Goal: Task Accomplishment & Management: Manage account settings

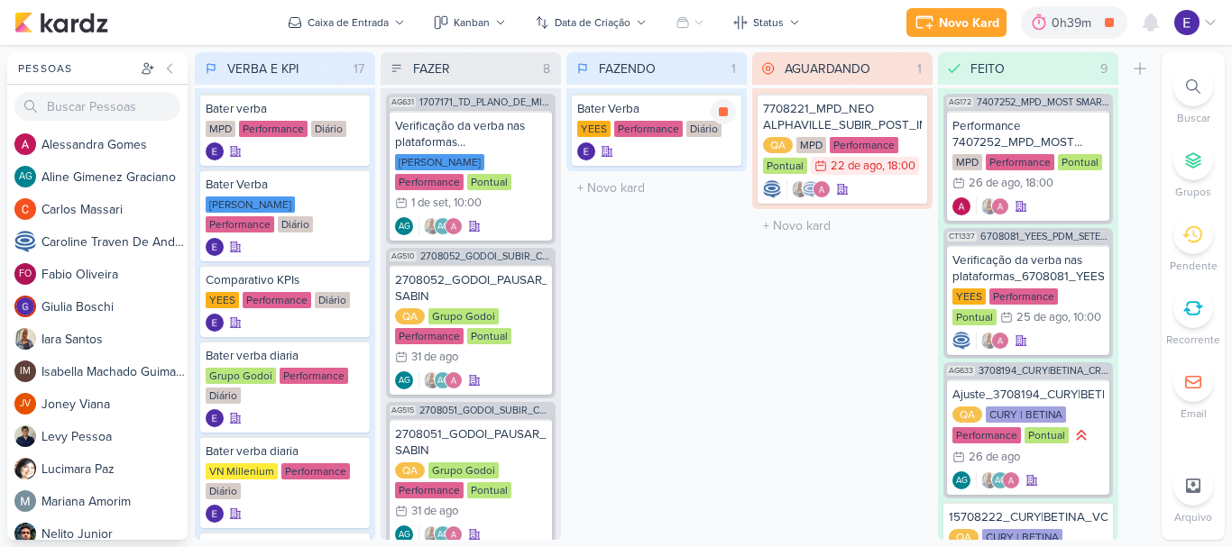
click at [719, 115] on icon at bounding box center [723, 112] width 14 height 14
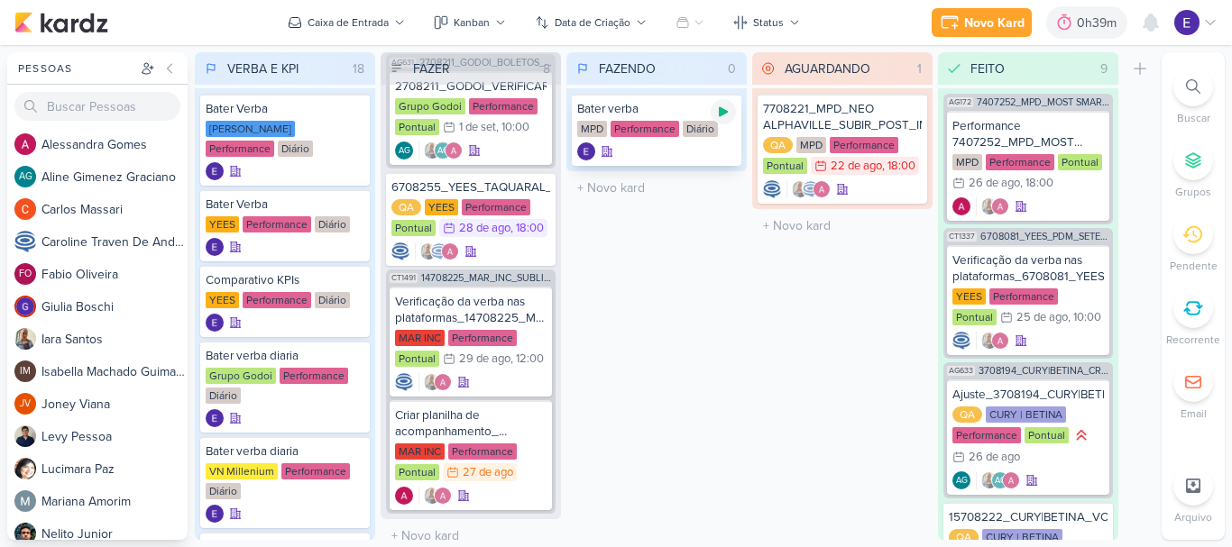
click at [717, 112] on icon at bounding box center [723, 112] width 14 height 14
click at [729, 114] on icon at bounding box center [723, 112] width 14 height 14
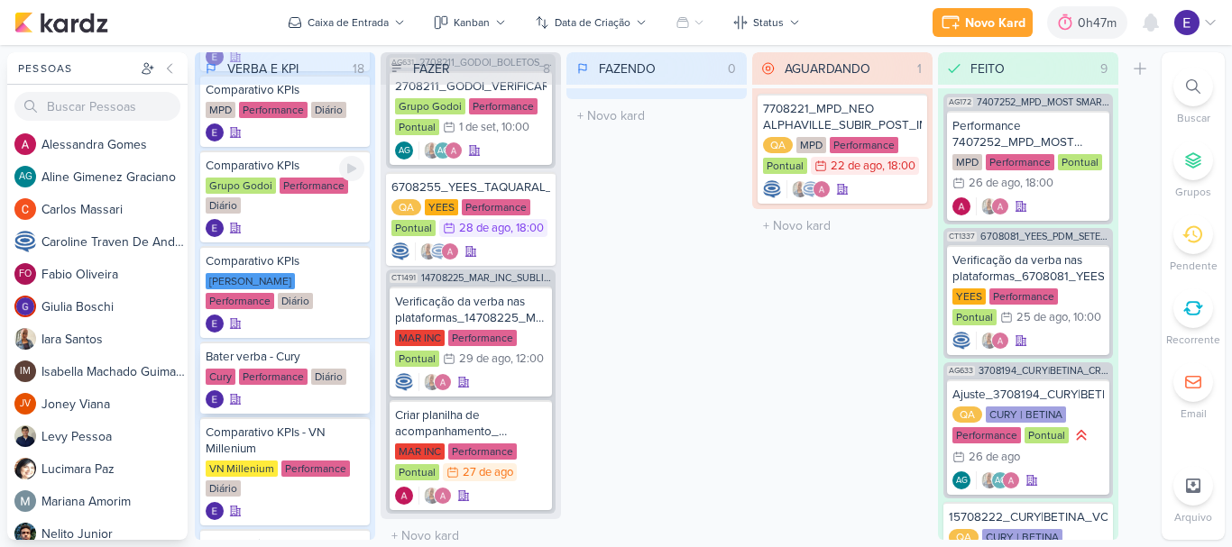
scroll to position [541, 0]
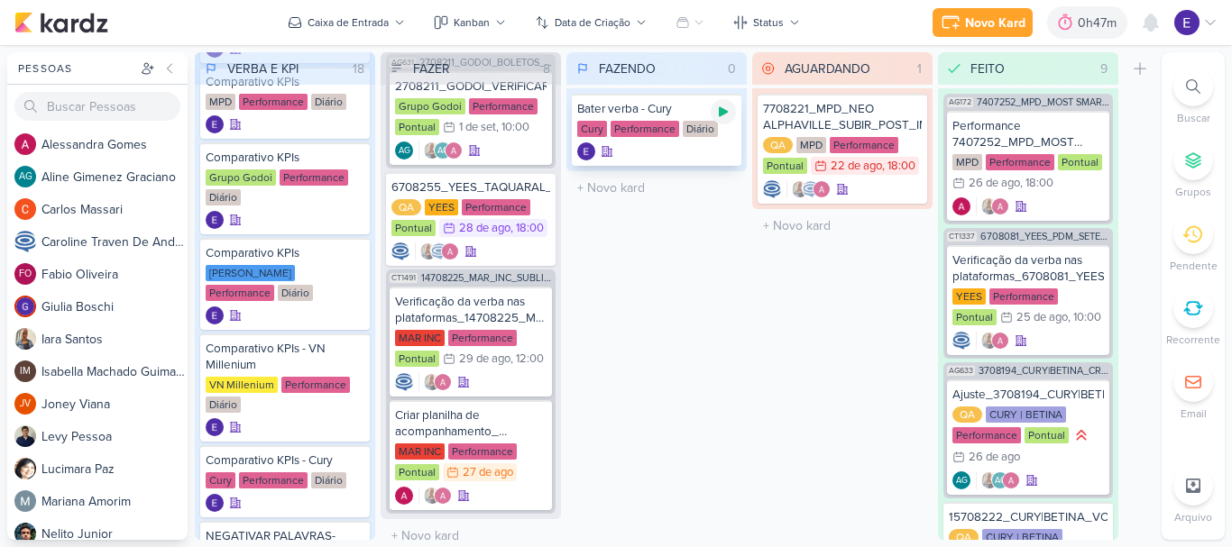
click at [723, 115] on icon at bounding box center [723, 112] width 14 height 14
click at [676, 170] on div "Bater verba - Cury Cury Performance Diário" at bounding box center [656, 129] width 180 height 83
click at [675, 152] on div at bounding box center [656, 151] width 159 height 18
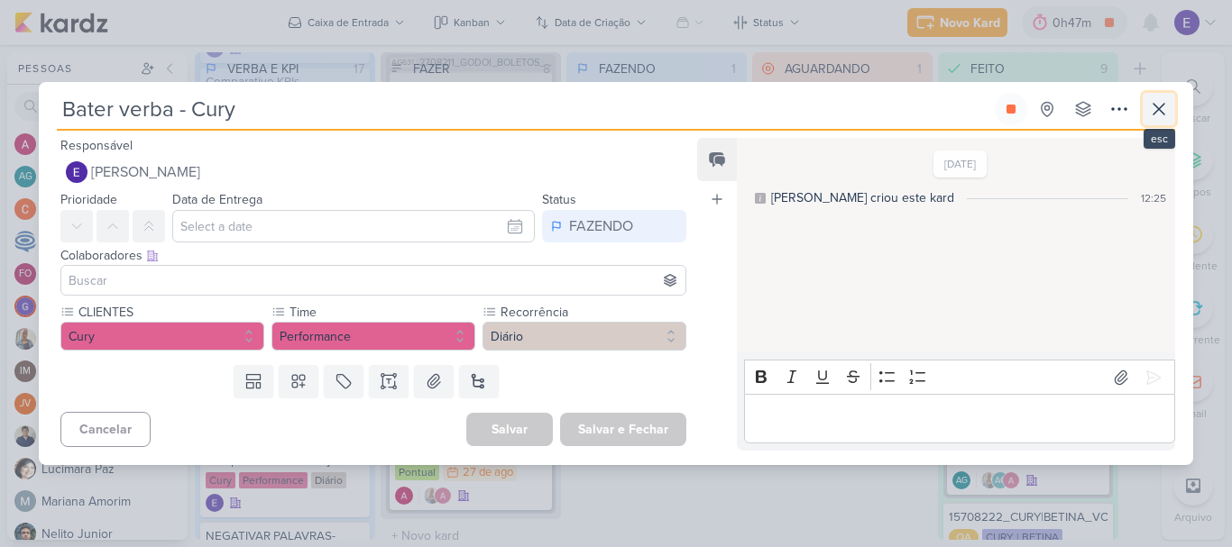
click at [1170, 108] on button at bounding box center [1159, 109] width 32 height 32
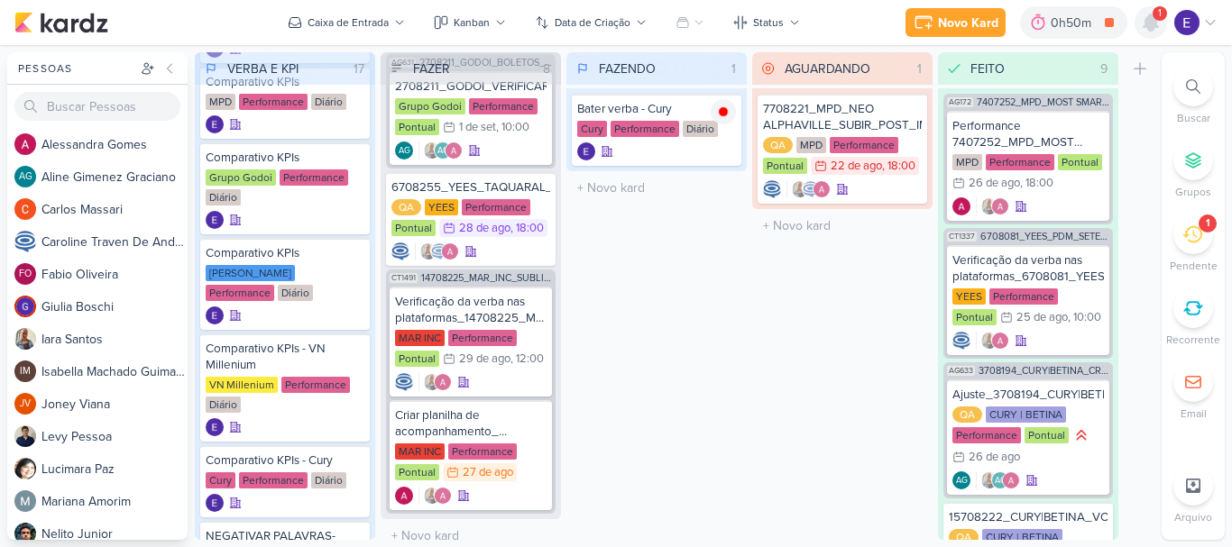
click at [1140, 20] on icon at bounding box center [1151, 23] width 22 height 22
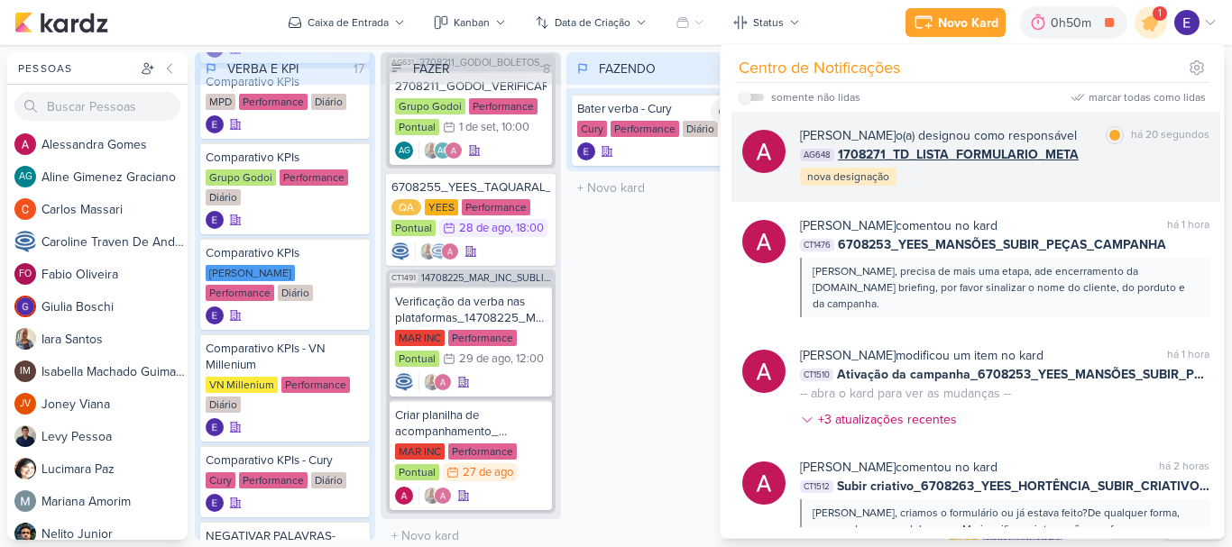
click at [1135, 181] on div "[PERSON_NAME] o(a) designou como responsável marcar como lida há 20 segundos AG…" at bounding box center [1004, 156] width 409 height 61
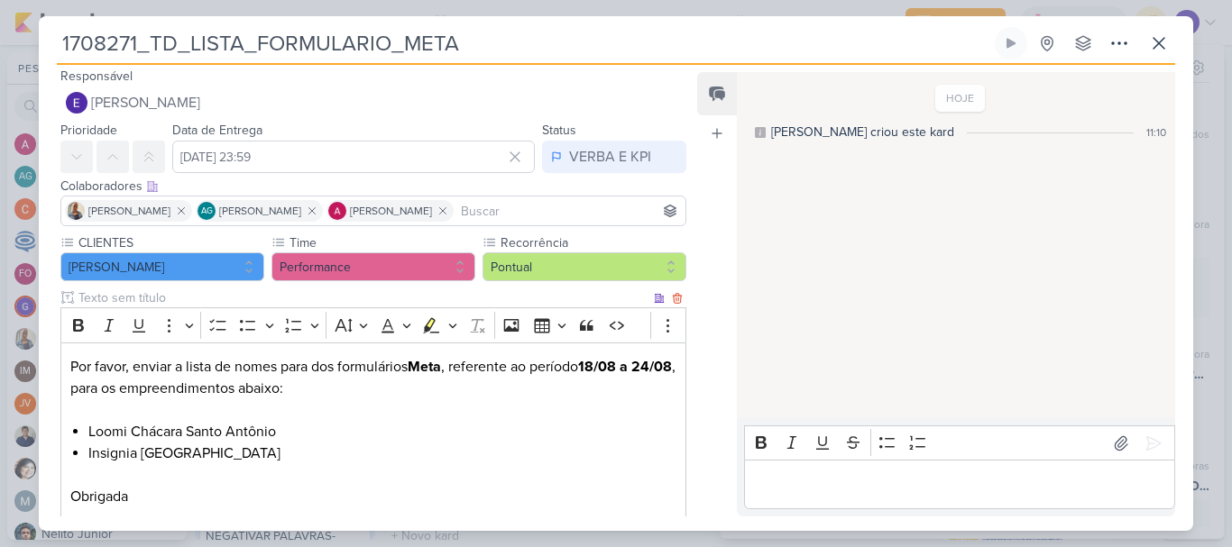
scroll to position [0, 0]
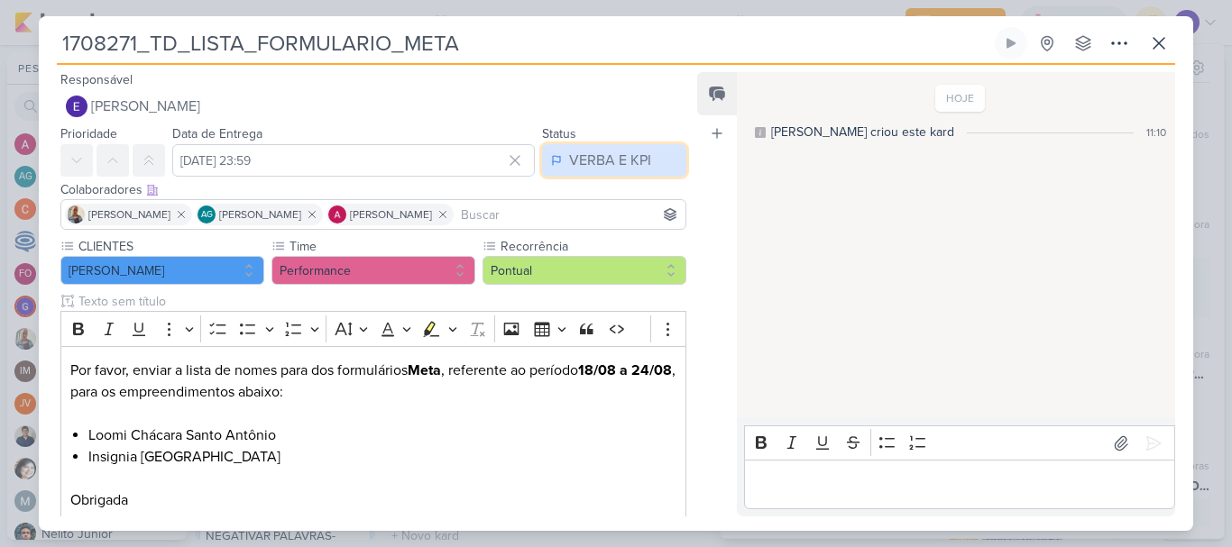
click at [626, 164] on div "VERBA E KPI" at bounding box center [610, 161] width 82 height 22
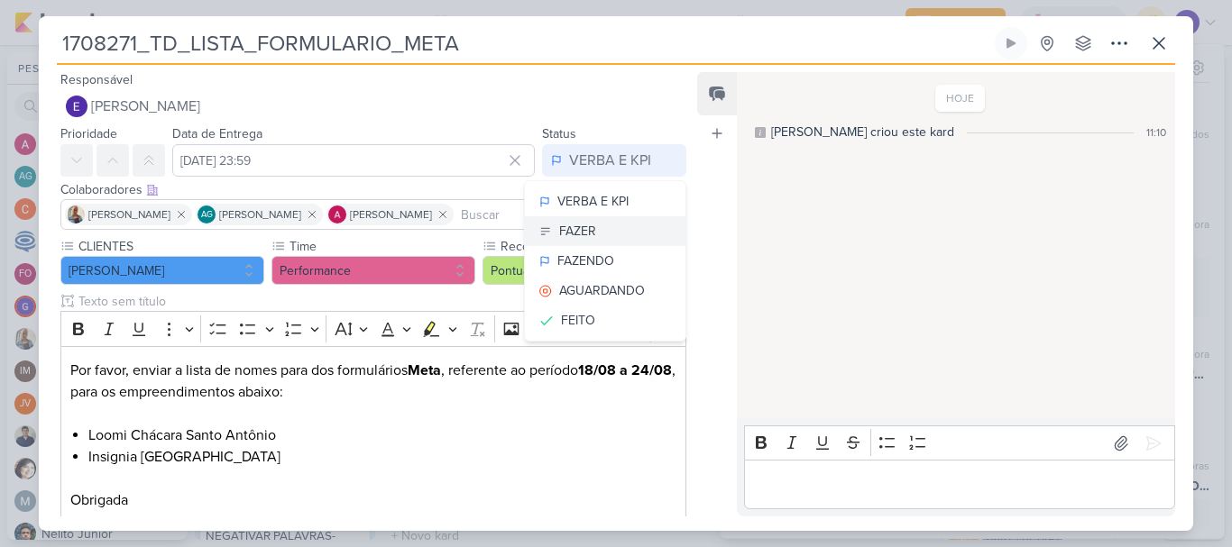
click at [626, 244] on button "FAZER" at bounding box center [605, 231] width 161 height 30
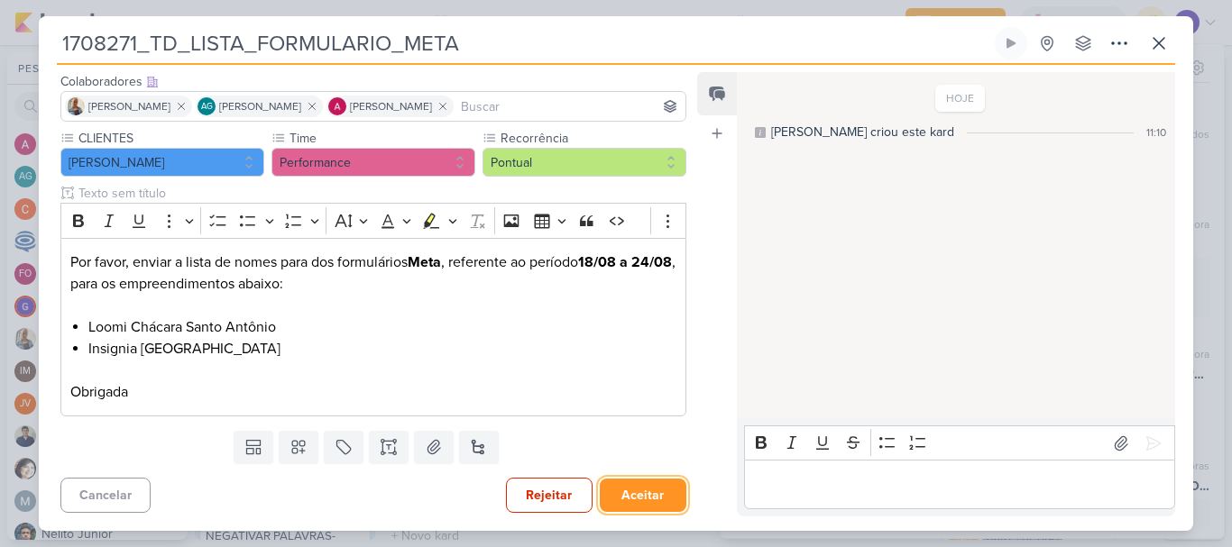
click at [616, 499] on button "Aceitar" at bounding box center [643, 495] width 87 height 33
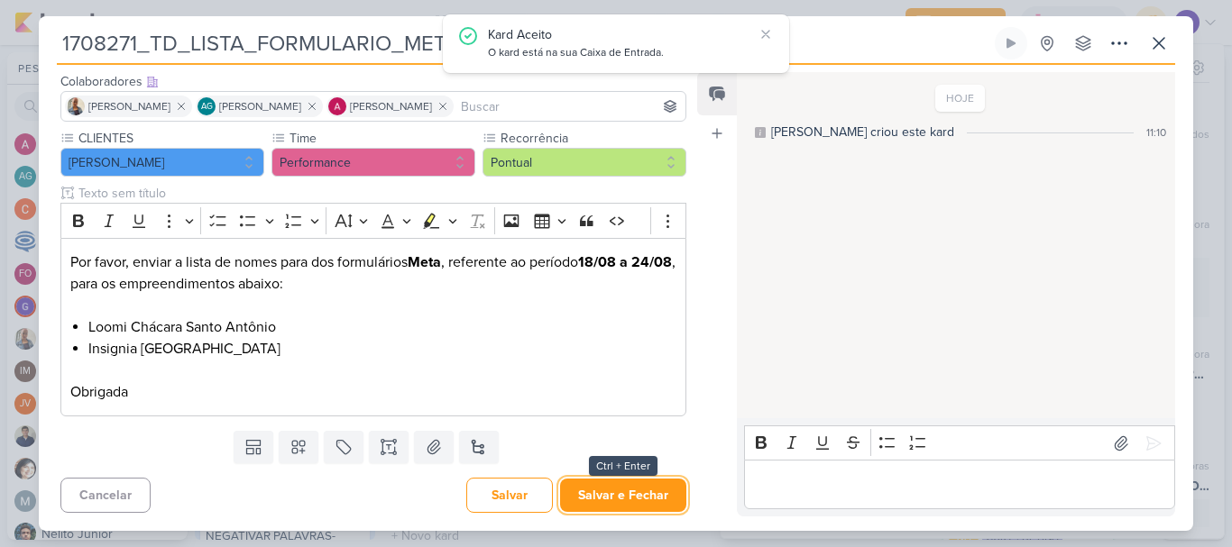
click at [616, 499] on button "Salvar e Fechar" at bounding box center [623, 495] width 126 height 33
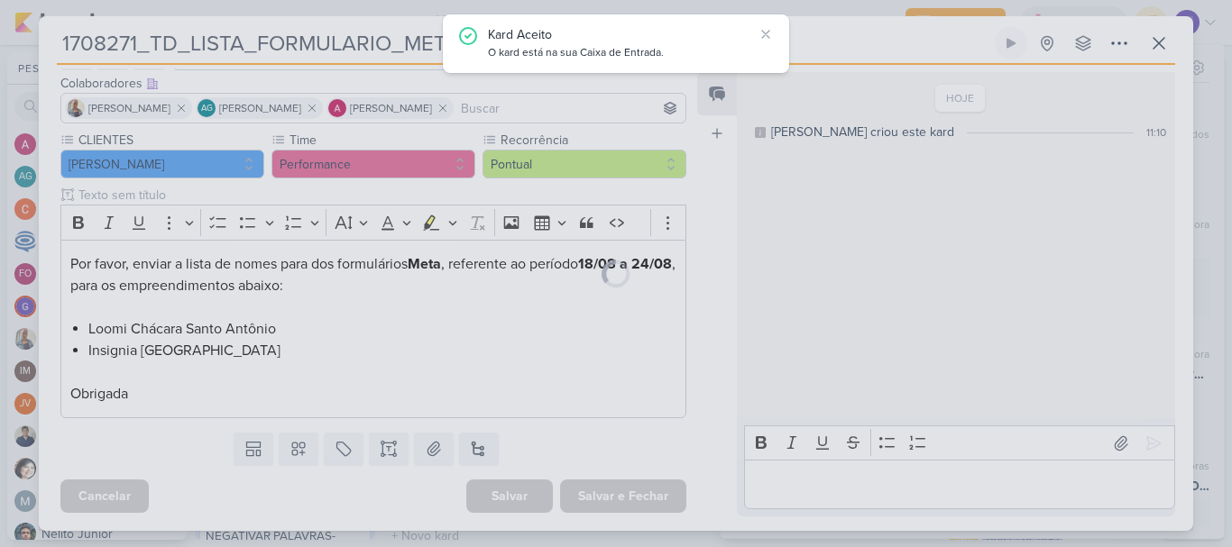
scroll to position [106, 0]
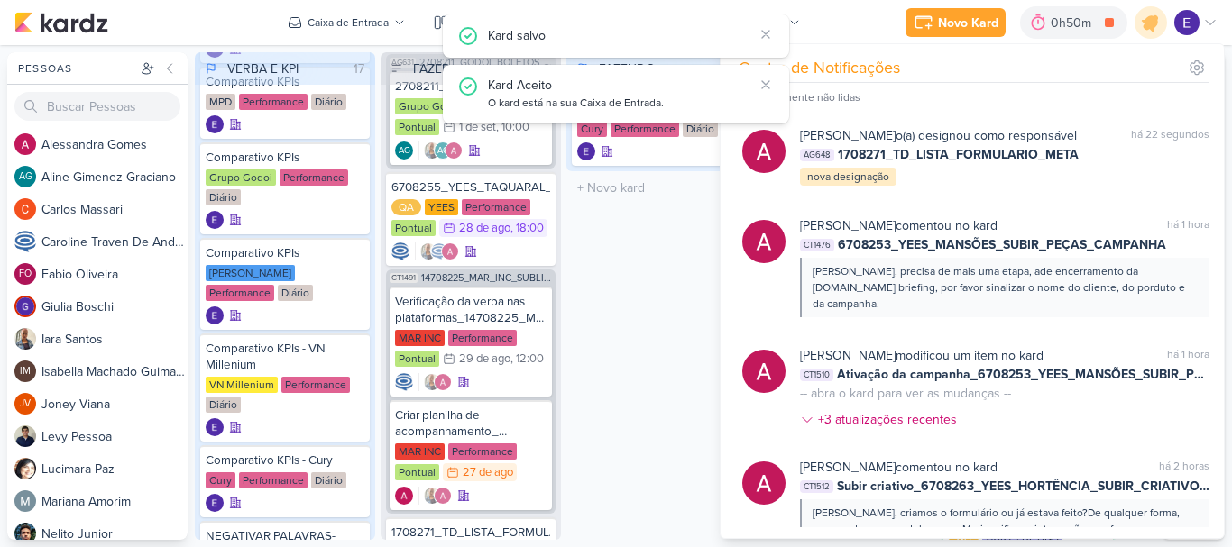
click at [626, 427] on div "FAZENDO 1 Mover Para Esquerda Mover Para Direita [GEOGRAPHIC_DATA] Bater verba …" at bounding box center [656, 296] width 180 height 488
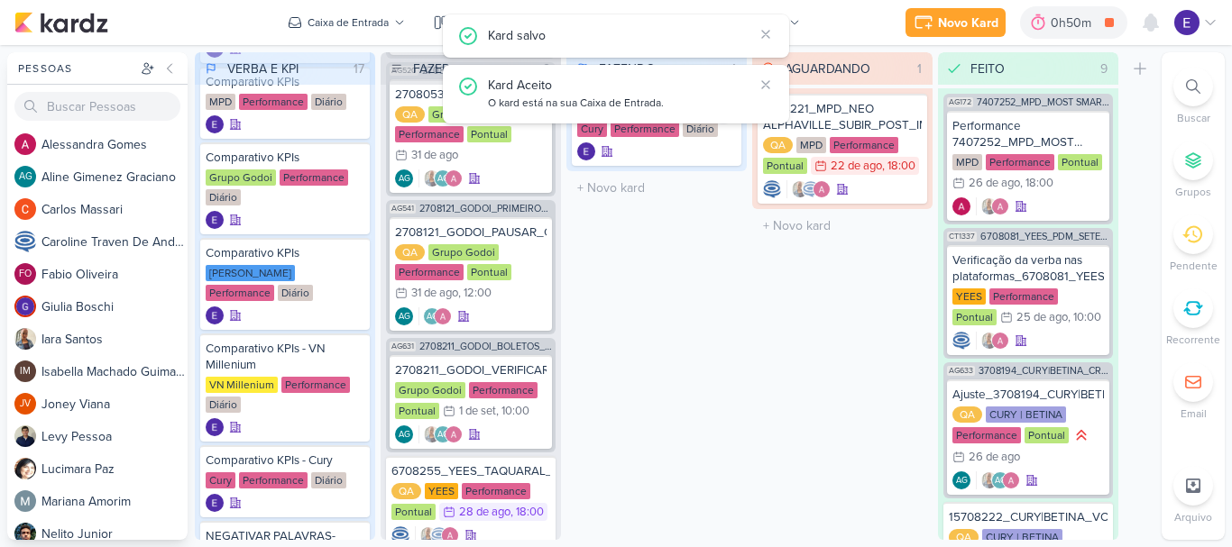
scroll to position [244, 0]
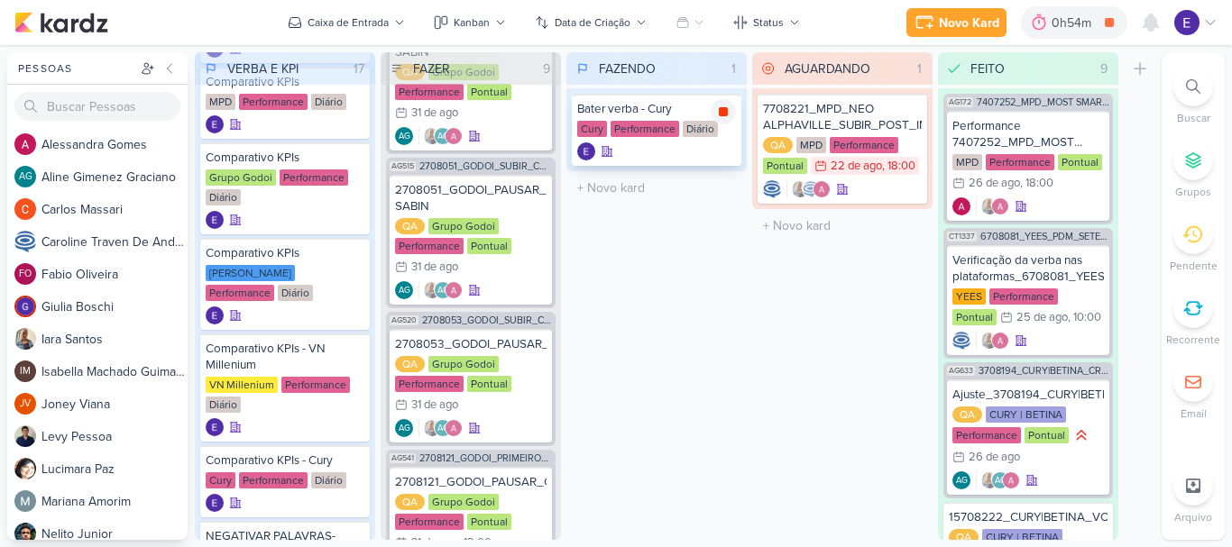
click at [721, 111] on icon at bounding box center [723, 111] width 9 height 9
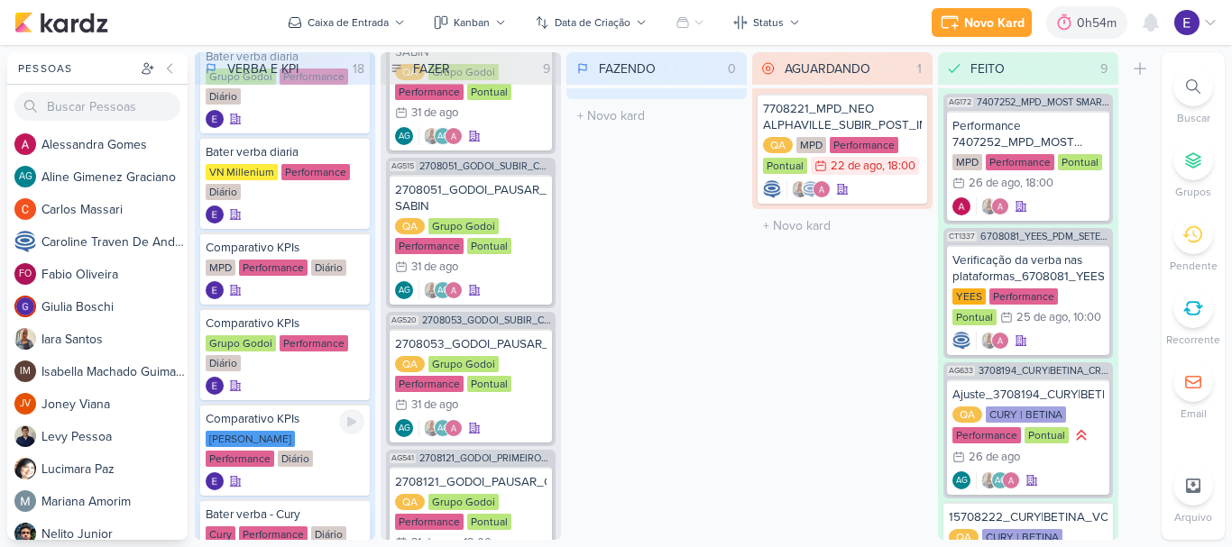
scroll to position [361, 0]
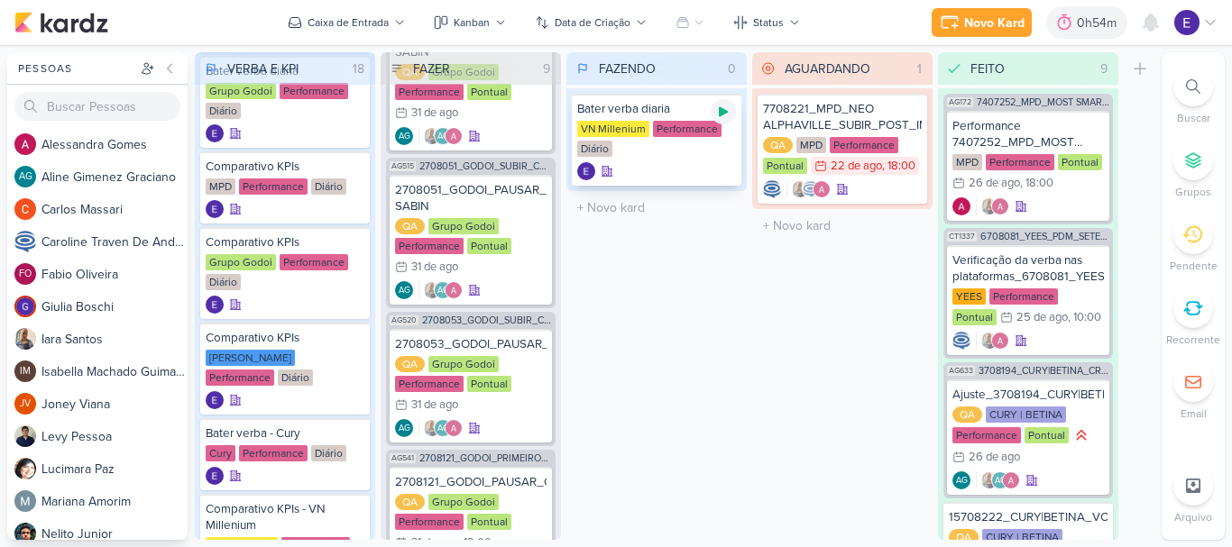
click at [729, 114] on icon at bounding box center [723, 112] width 14 height 14
click at [724, 110] on icon at bounding box center [723, 111] width 9 height 9
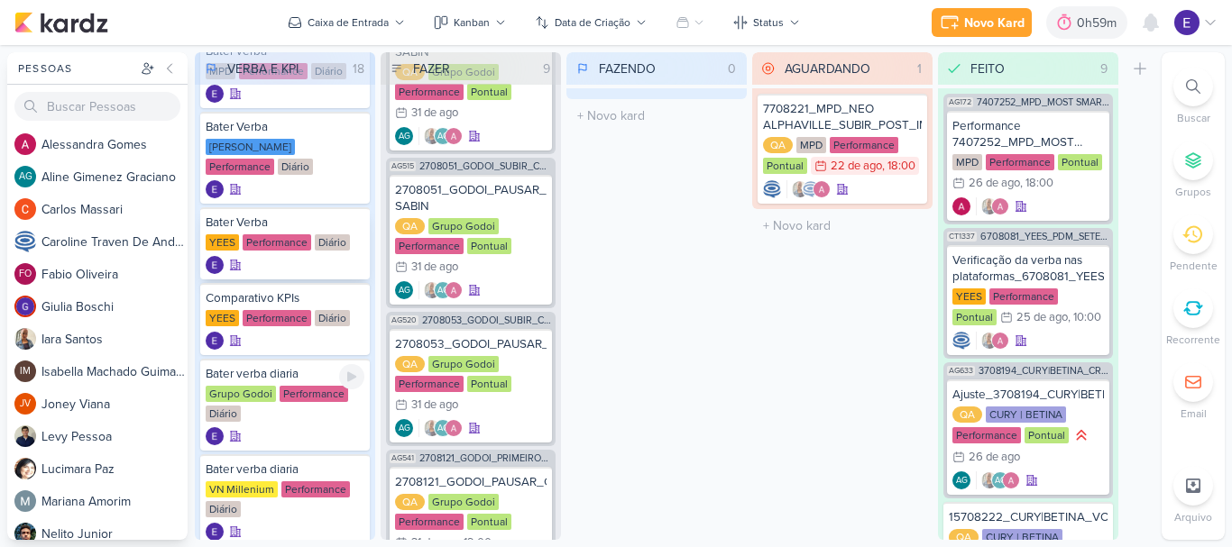
scroll to position [0, 0]
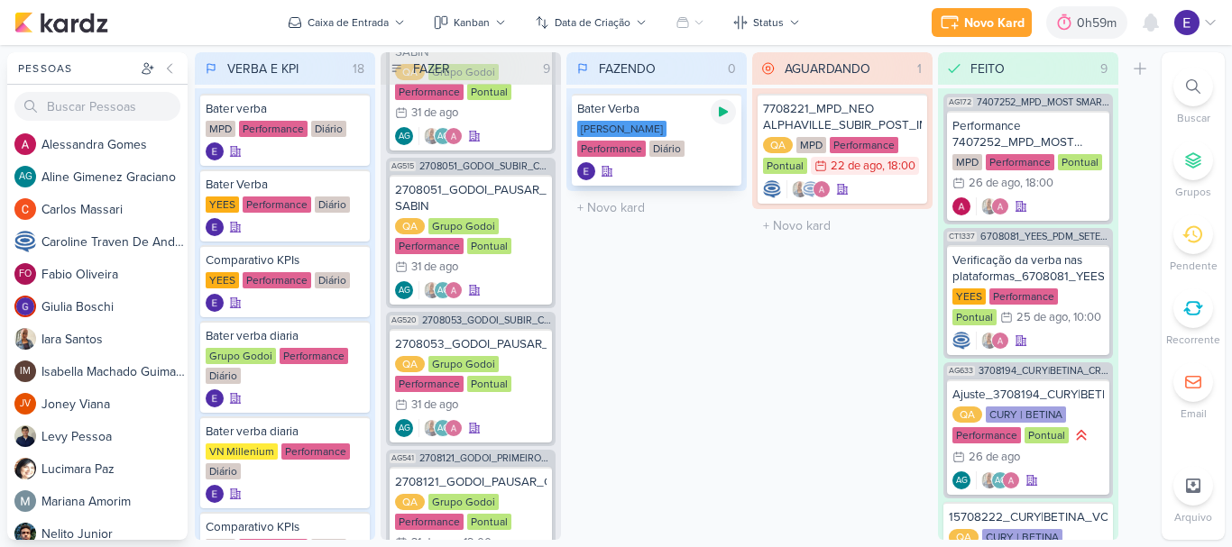
click at [721, 120] on div at bounding box center [723, 111] width 25 height 25
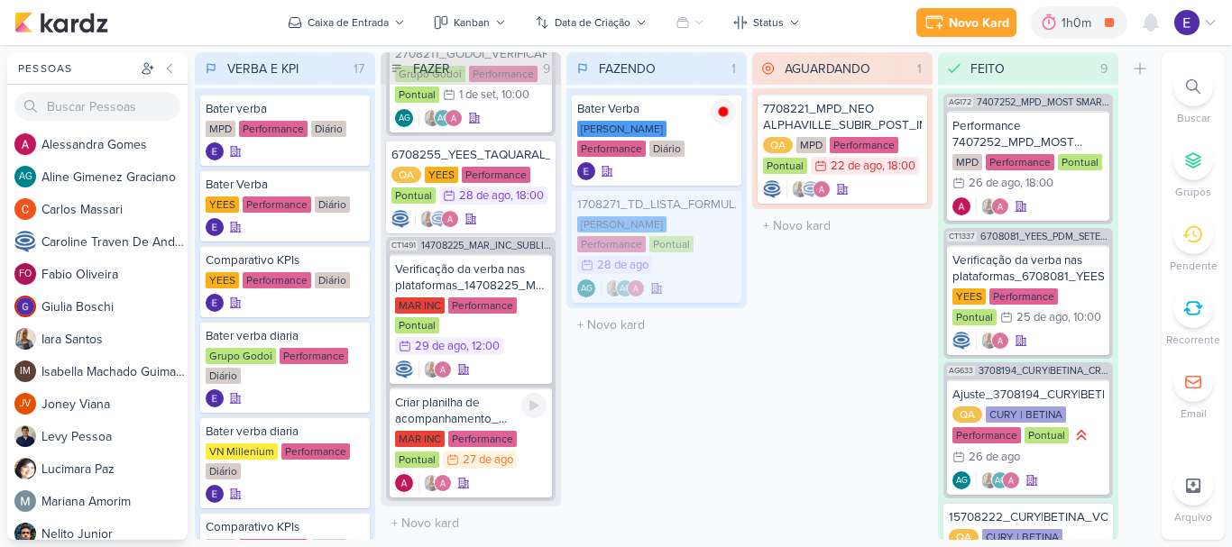
scroll to position [798, 0]
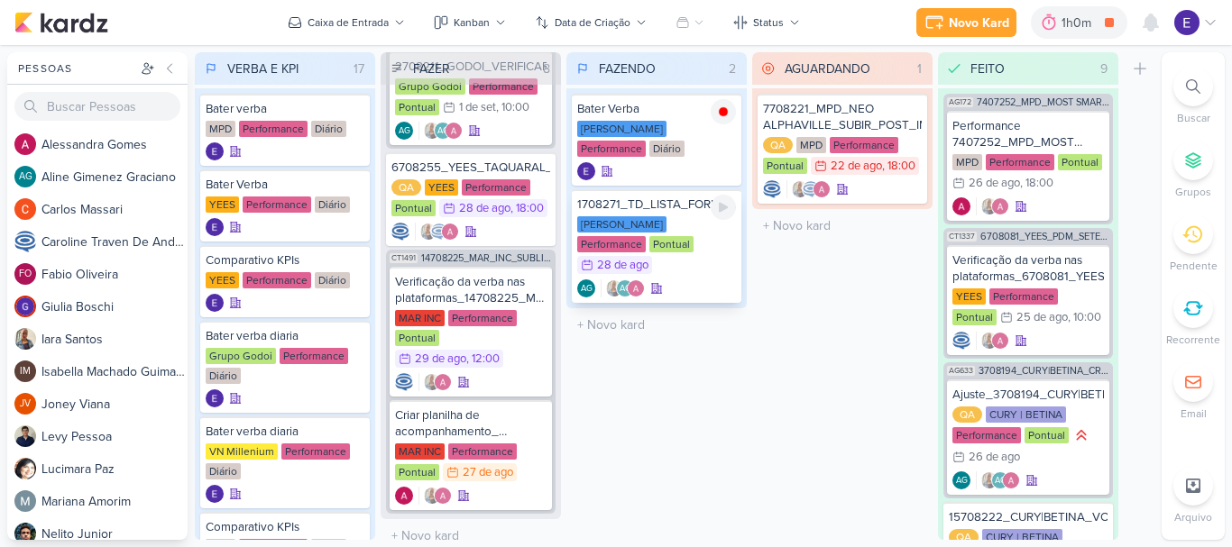
click at [695, 280] on div "AG AG" at bounding box center [656, 289] width 159 height 18
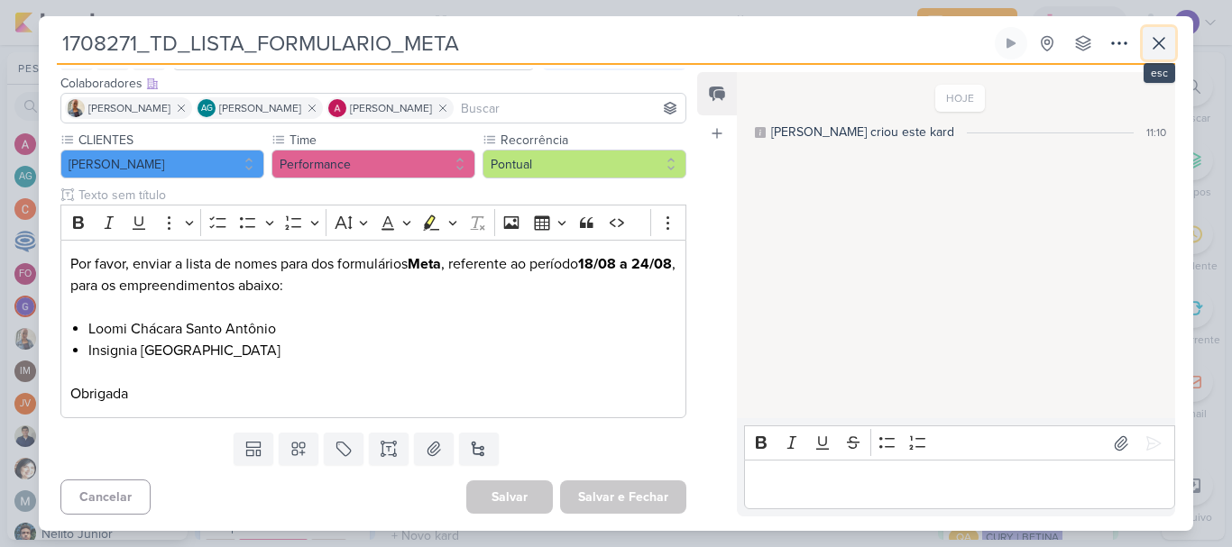
click at [1156, 45] on icon at bounding box center [1158, 43] width 11 height 11
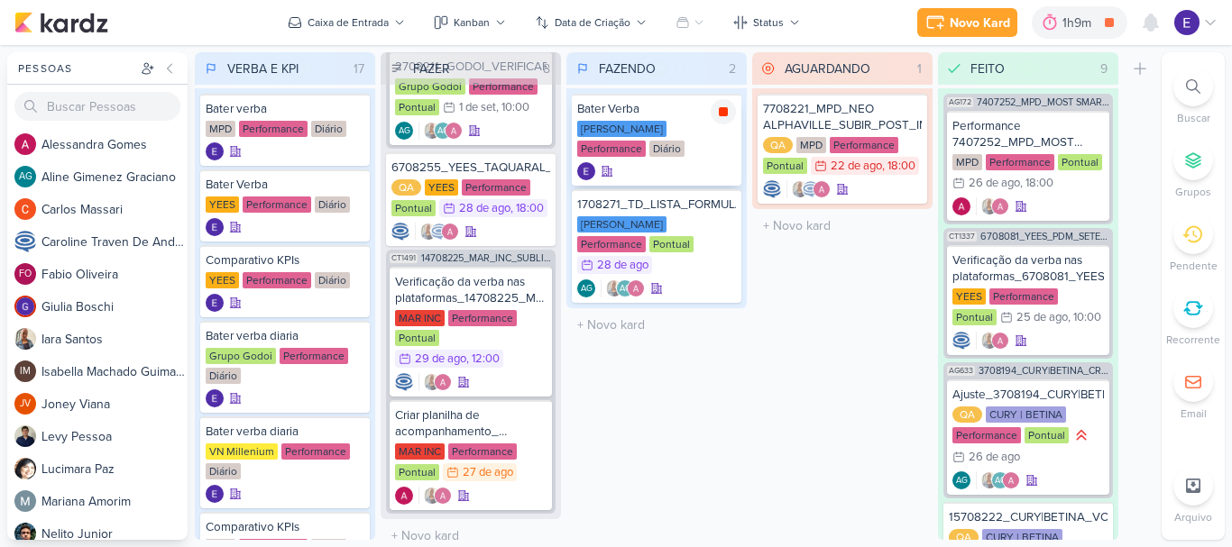
click at [730, 115] on icon at bounding box center [723, 112] width 14 height 14
click at [720, 216] on div at bounding box center [723, 207] width 25 height 25
click at [648, 260] on div "28 de ago" at bounding box center [622, 266] width 51 height 12
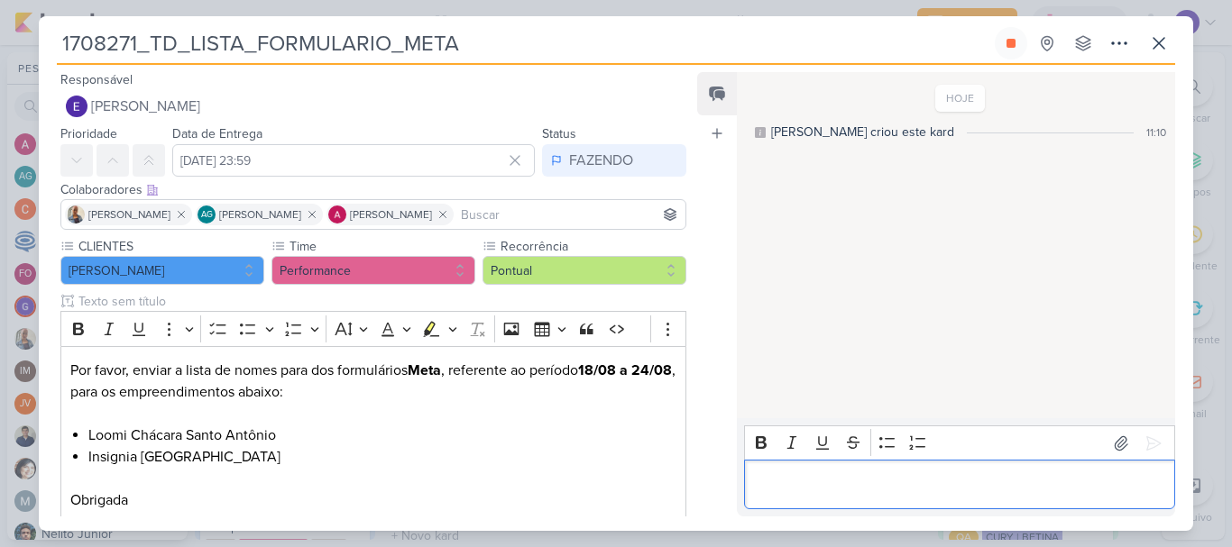
click at [882, 471] on div "Editor editing area: main" at bounding box center [959, 485] width 431 height 50
click at [1147, 437] on icon at bounding box center [1154, 444] width 14 height 14
click at [1162, 47] on icon at bounding box center [1158, 43] width 11 height 11
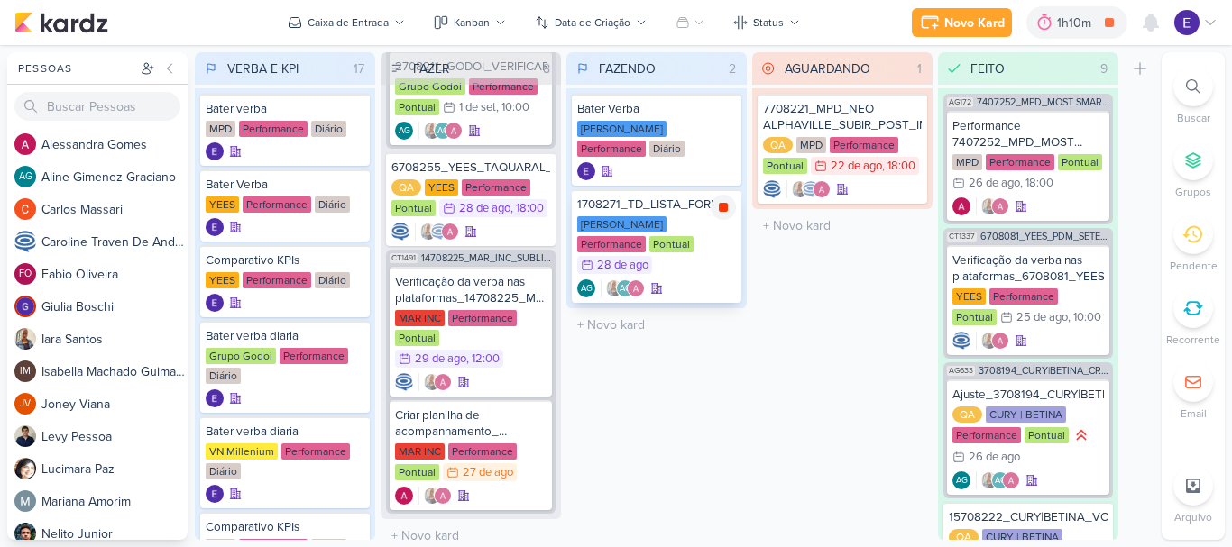
click at [720, 206] on icon at bounding box center [723, 207] width 9 height 9
click at [725, 121] on div at bounding box center [723, 111] width 25 height 25
click at [709, 280] on div "AG AG" at bounding box center [656, 289] width 159 height 18
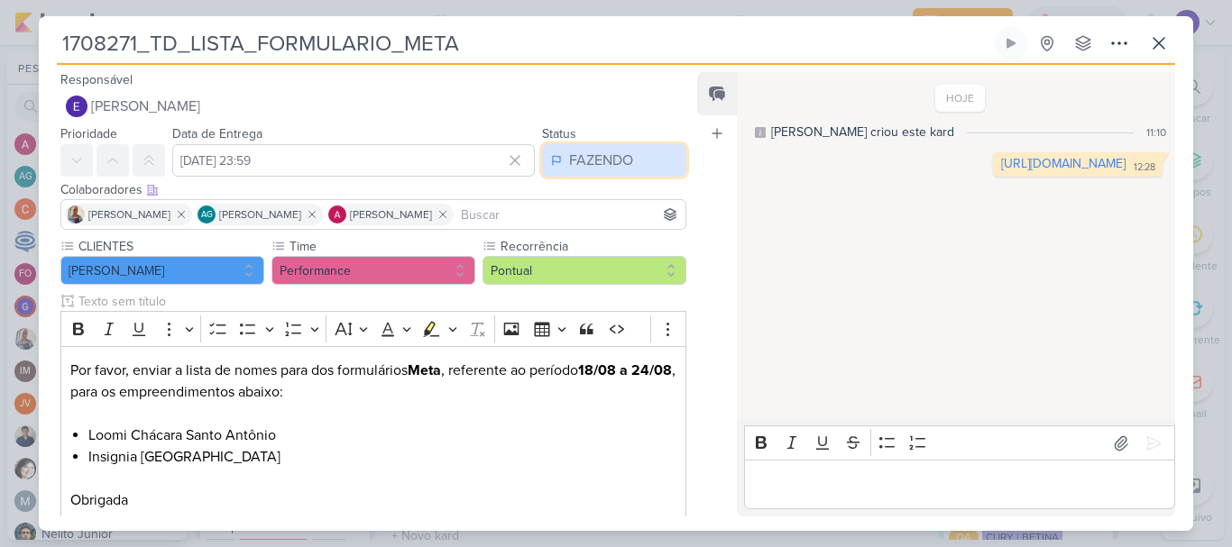
click at [629, 160] on button "FAZENDO" at bounding box center [614, 160] width 144 height 32
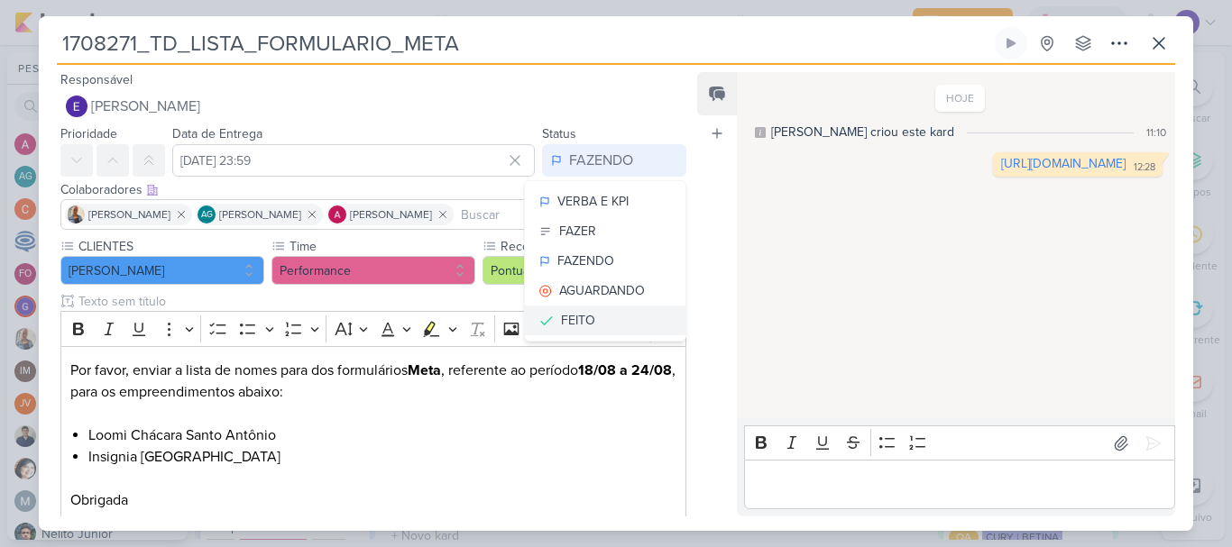
click at [587, 317] on button "FEITO" at bounding box center [605, 321] width 161 height 30
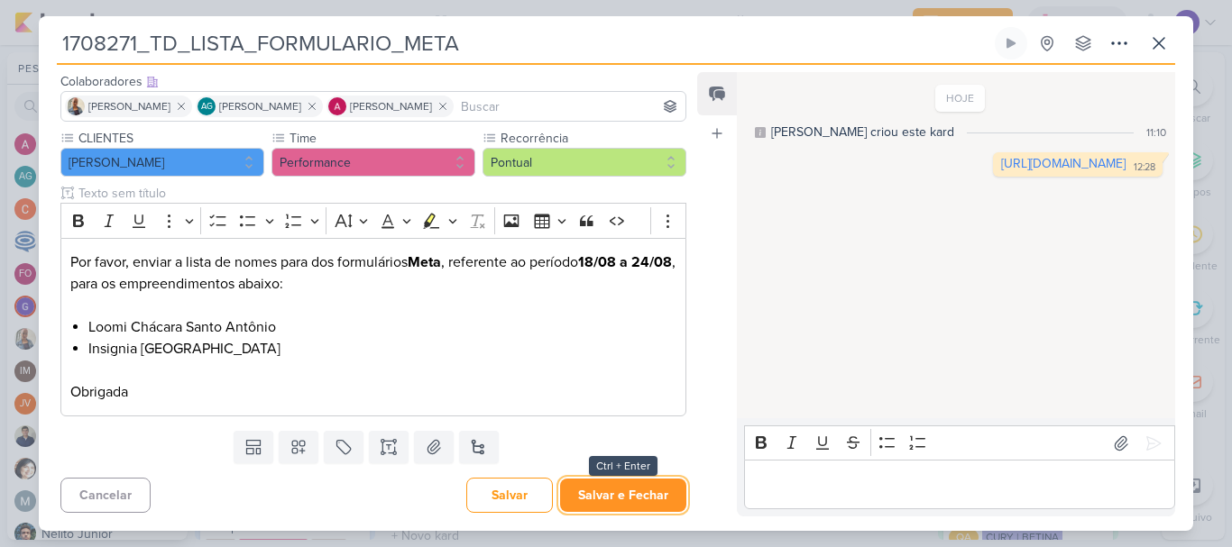
click at [594, 488] on button "Salvar e Fechar" at bounding box center [623, 495] width 126 height 33
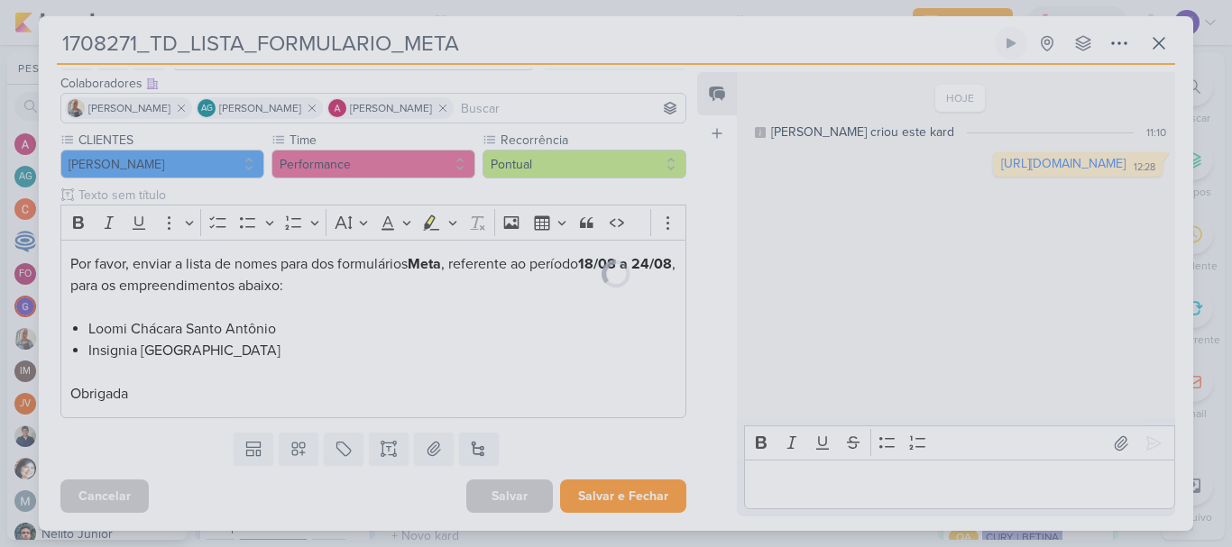
scroll to position [106, 0]
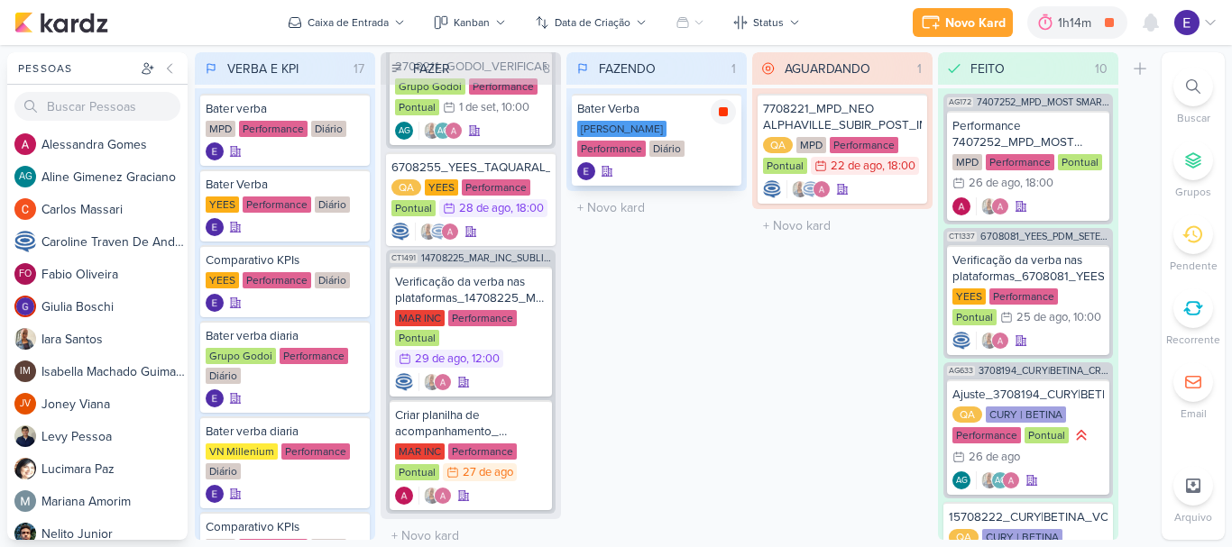
click at [724, 113] on icon at bounding box center [723, 111] width 9 height 9
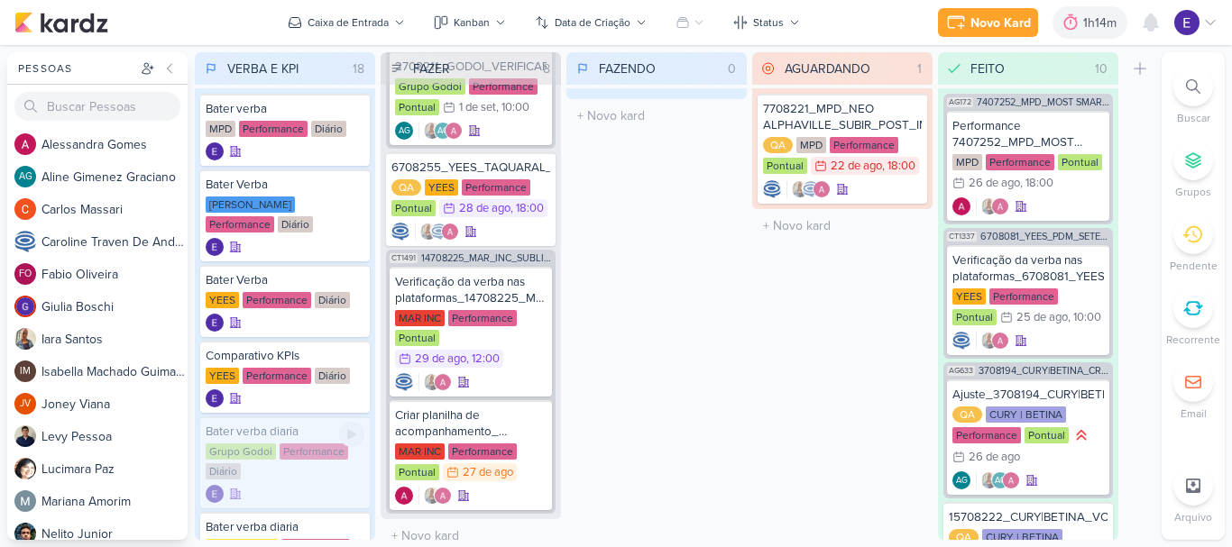
scroll to position [798, 0]
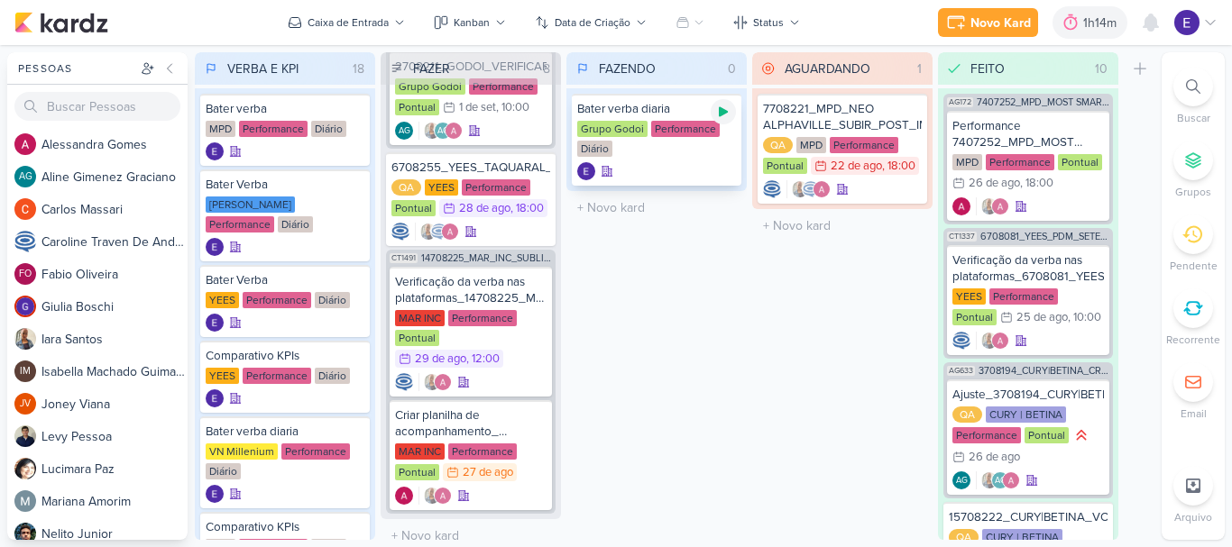
click at [714, 115] on div at bounding box center [723, 111] width 25 height 25
click at [667, 141] on div "Grupo Godoi Performance Diário" at bounding box center [656, 140] width 159 height 38
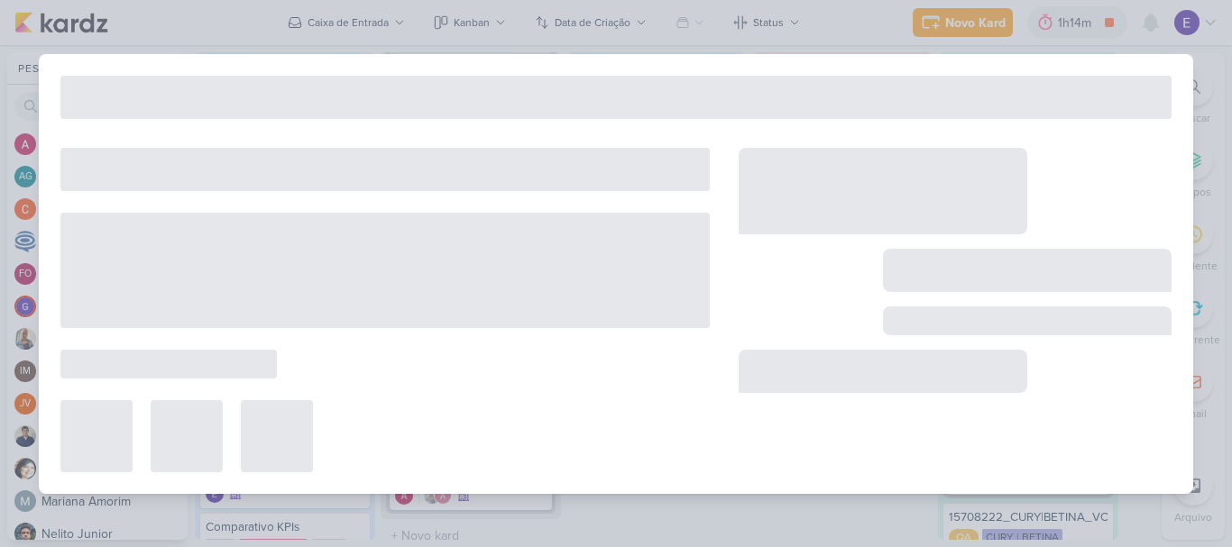
type input "Bater verba diaria"
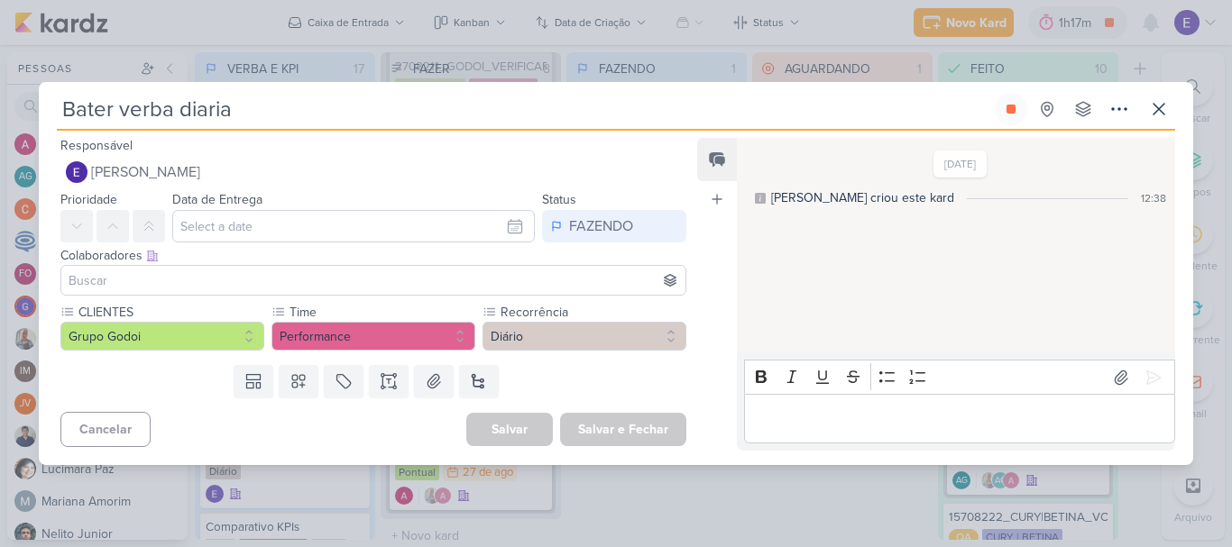
scroll to position [0, 0]
click at [1012, 107] on icon at bounding box center [1010, 109] width 9 height 9
click at [1160, 103] on icon at bounding box center [1159, 109] width 22 height 22
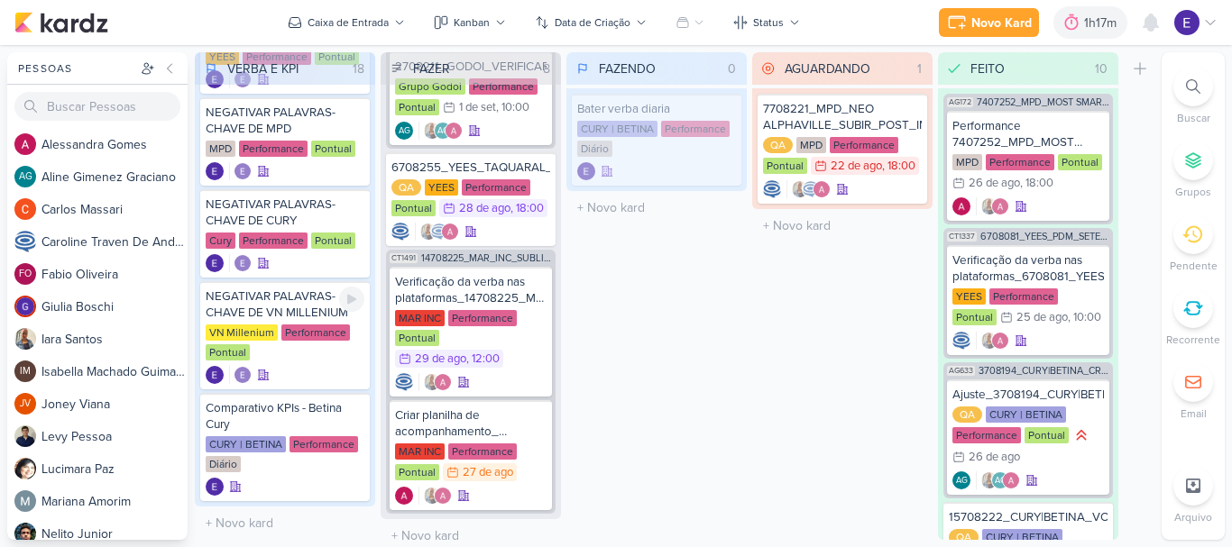
scroll to position [798, 0]
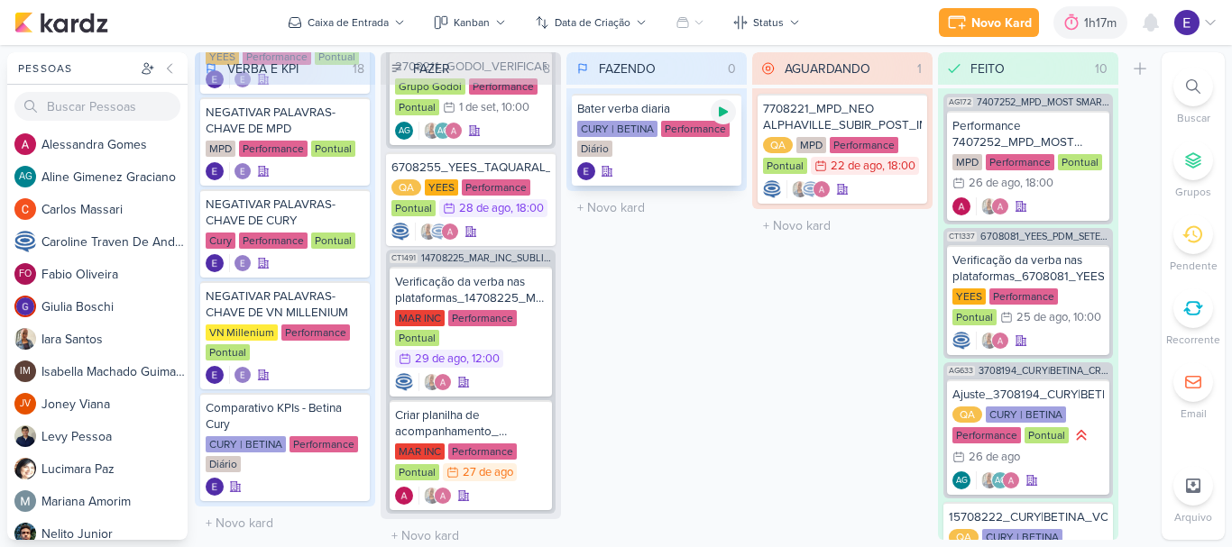
click at [720, 112] on icon at bounding box center [723, 112] width 9 height 10
click at [1159, 10] on span "3" at bounding box center [1159, 13] width 5 height 14
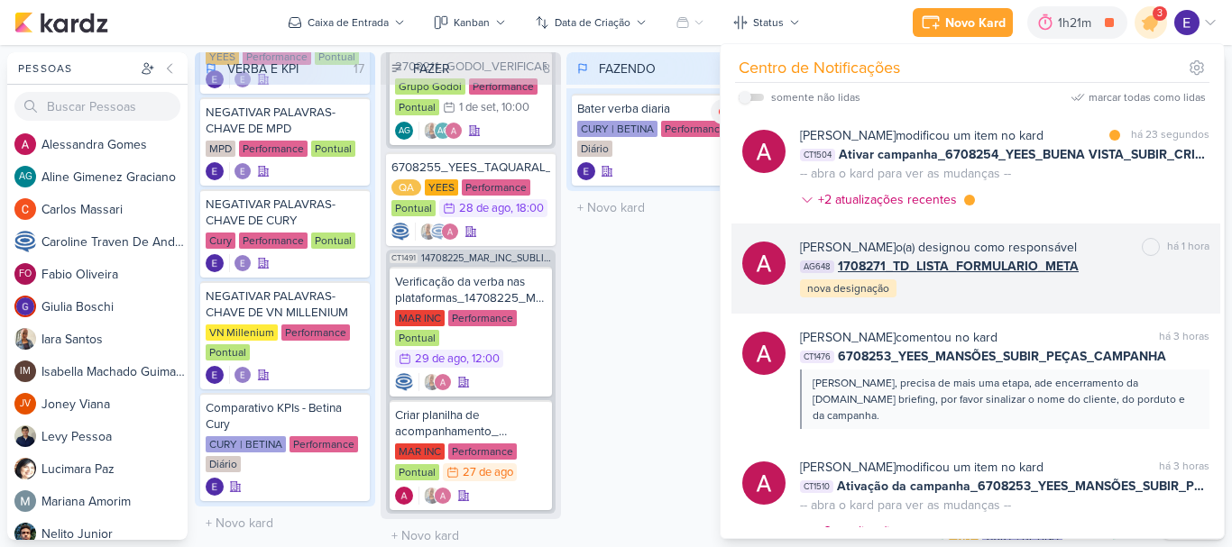
click at [1163, 276] on div "[PERSON_NAME] o(a) designou como responsável marcar como não lida há 1 hora AG6…" at bounding box center [1004, 268] width 409 height 61
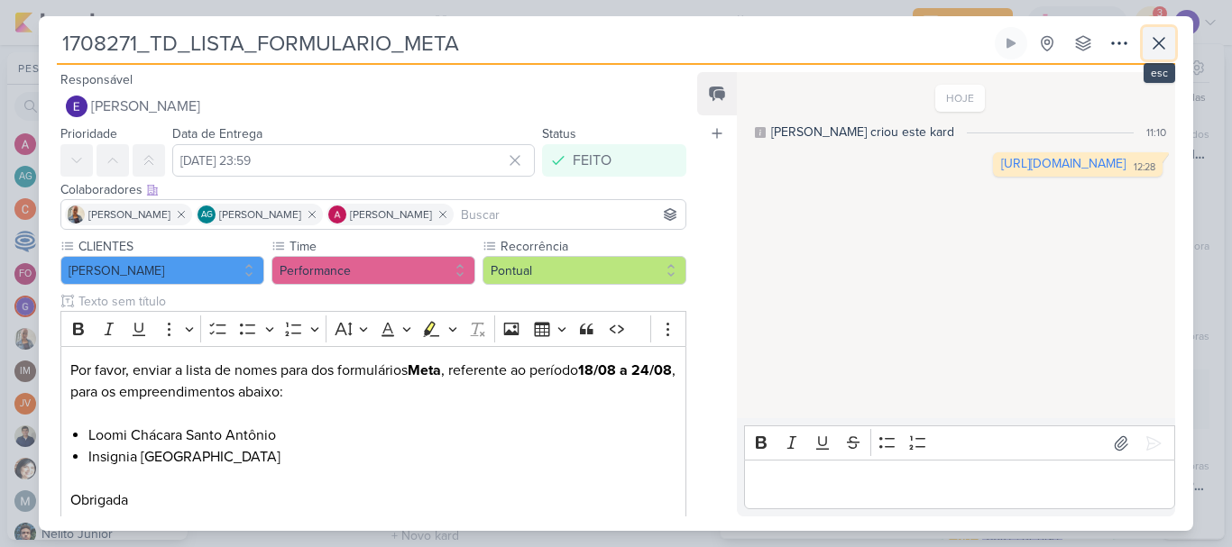
click at [1158, 44] on icon at bounding box center [1158, 43] width 11 height 11
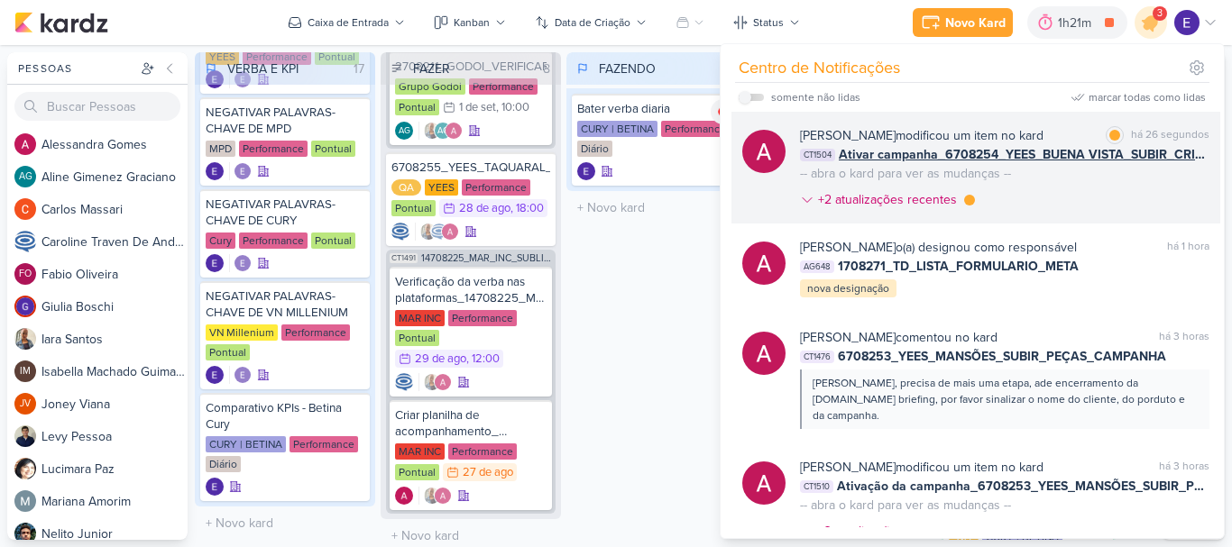
click at [1153, 186] on div "[PERSON_NAME] modificou um item no kard marcar como lida há 26 segundos CT1504 …" at bounding box center [1004, 171] width 409 height 90
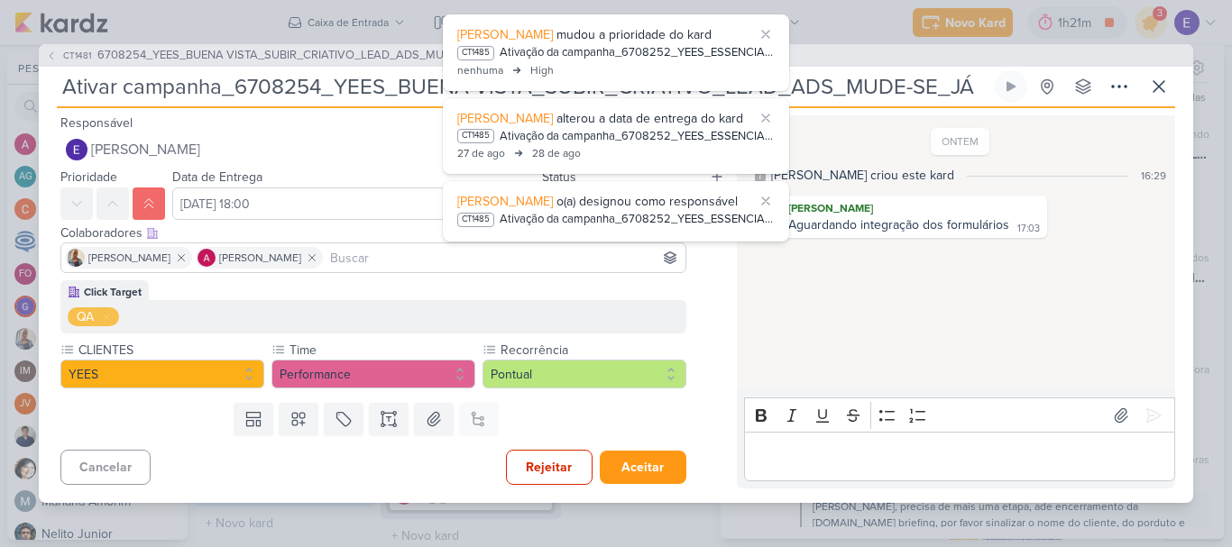
click at [1011, 278] on div "ONTEM [PERSON_NAME] criou este kard 16:29 [PERSON_NAME] Aguardando integração d…" at bounding box center [955, 253] width 437 height 273
click at [765, 39] on icon at bounding box center [765, 34] width 14 height 14
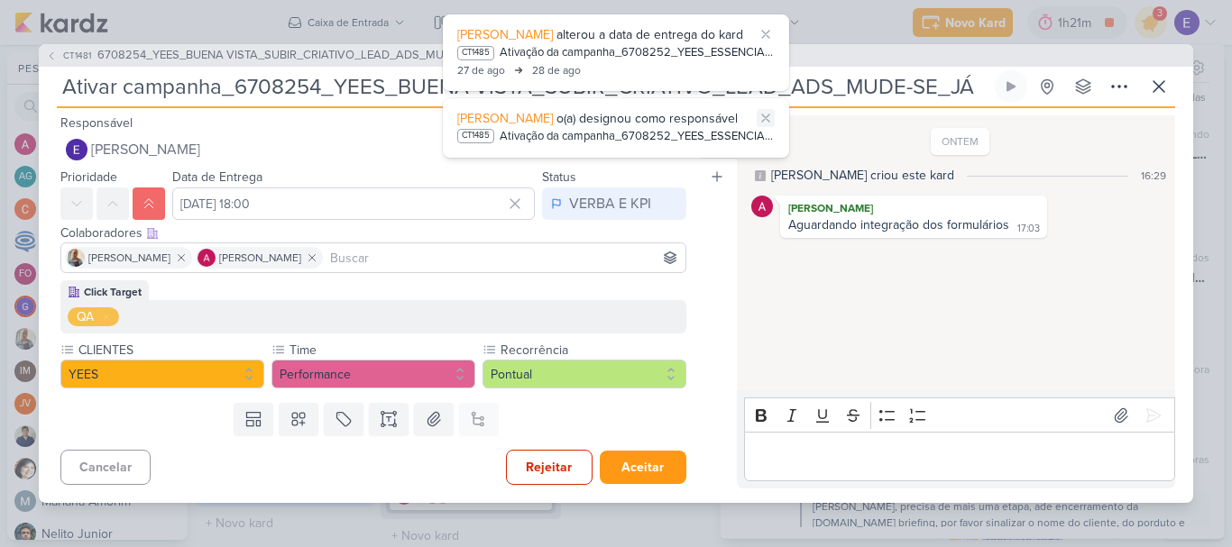
click at [767, 111] on icon at bounding box center [765, 118] width 14 height 14
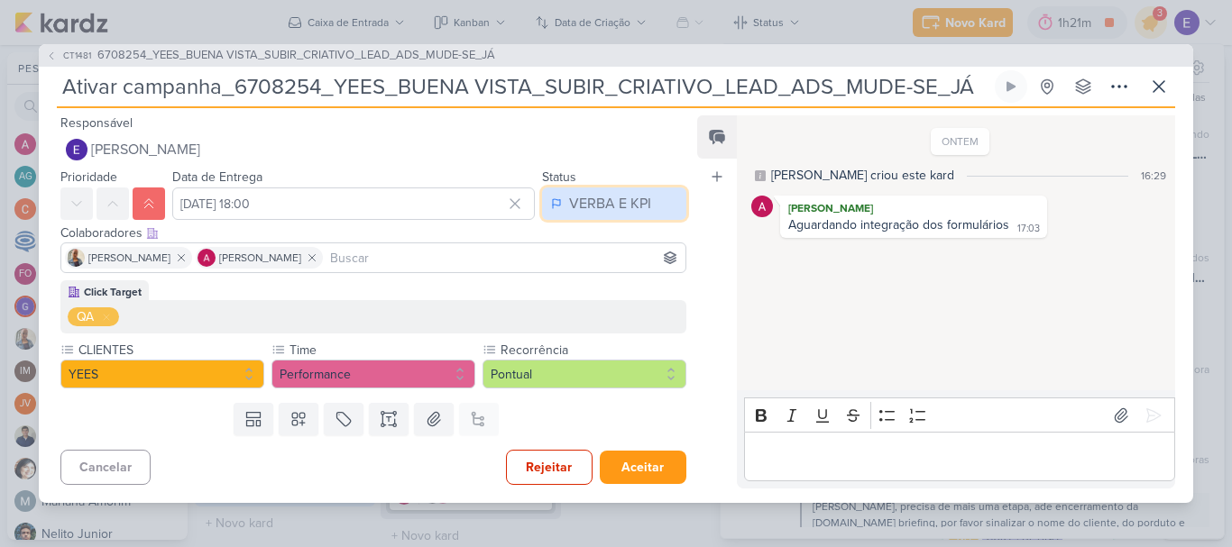
click at [582, 207] on div "VERBA E KPI" at bounding box center [610, 204] width 82 height 22
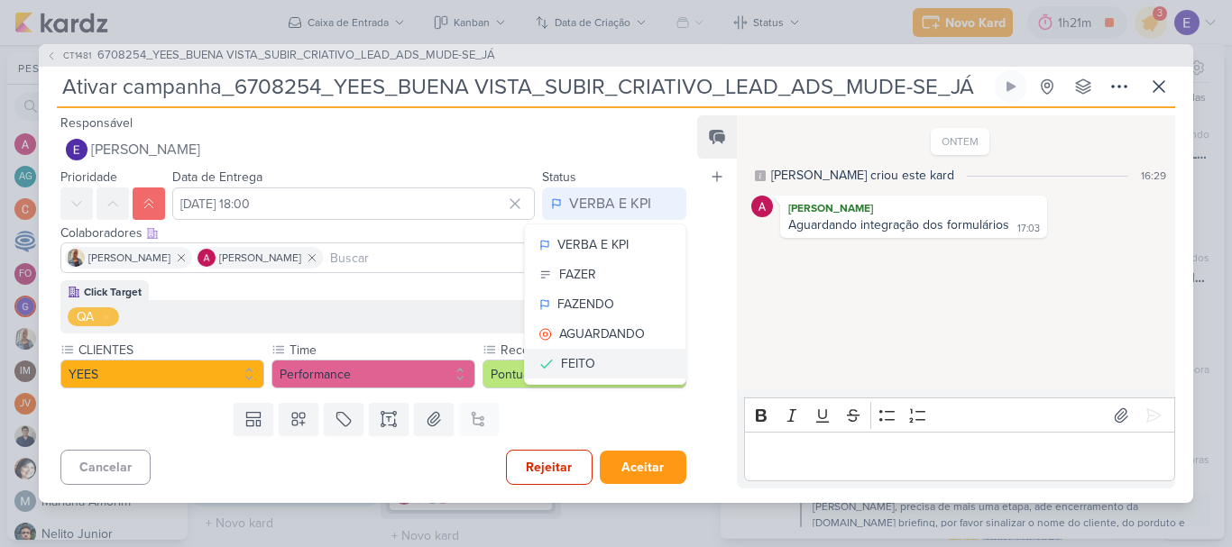
click at [584, 359] on div "FEITO" at bounding box center [578, 363] width 34 height 19
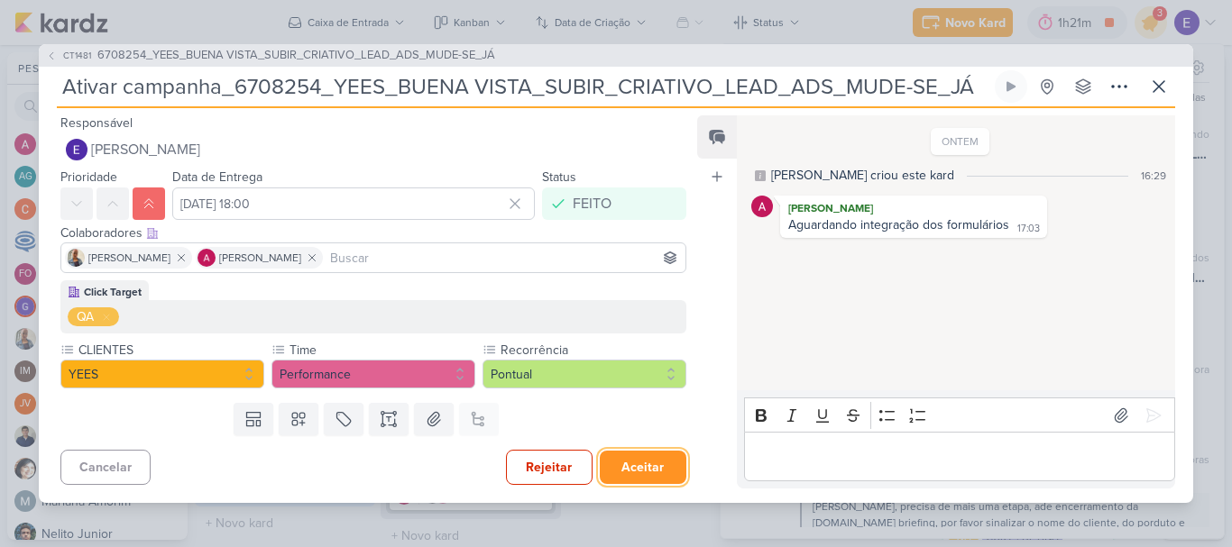
click at [638, 473] on button "Aceitar" at bounding box center [643, 467] width 87 height 33
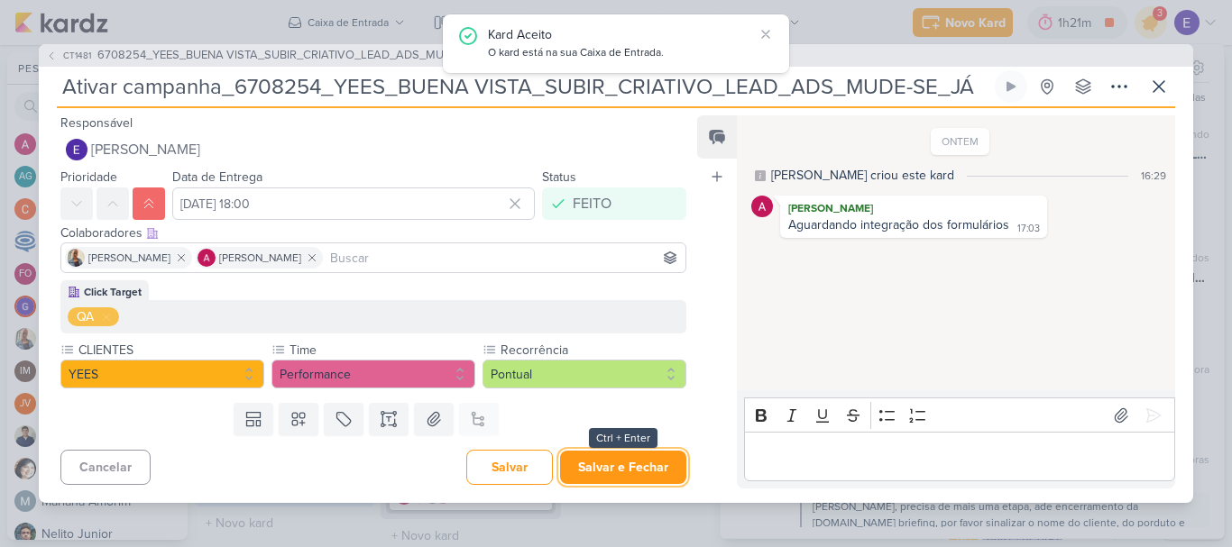
click at [638, 473] on button "Salvar e Fechar" at bounding box center [623, 467] width 126 height 33
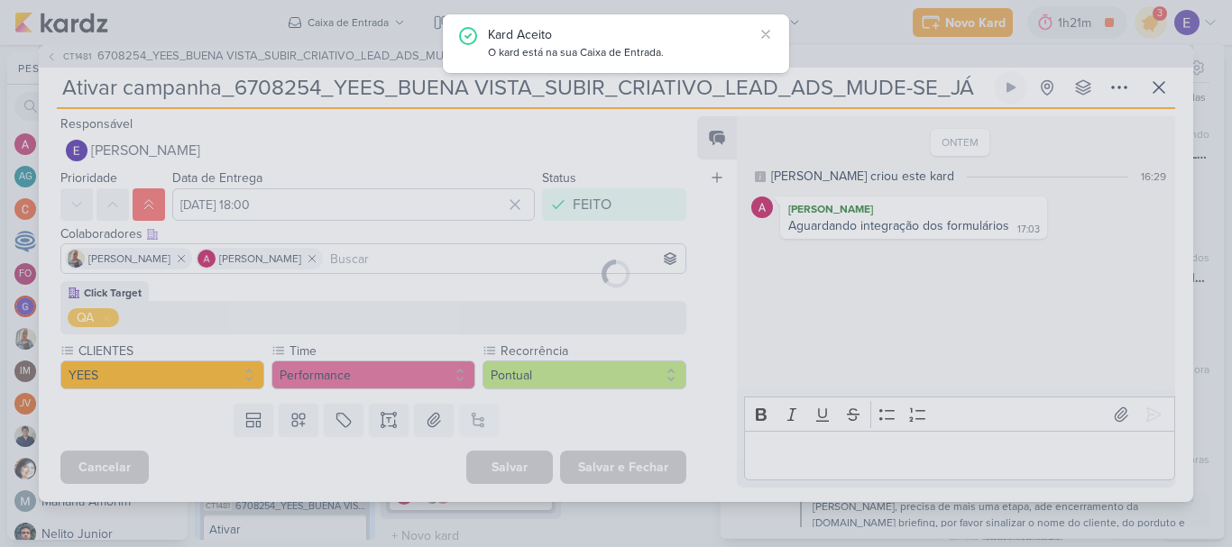
scroll to position [1236, 0]
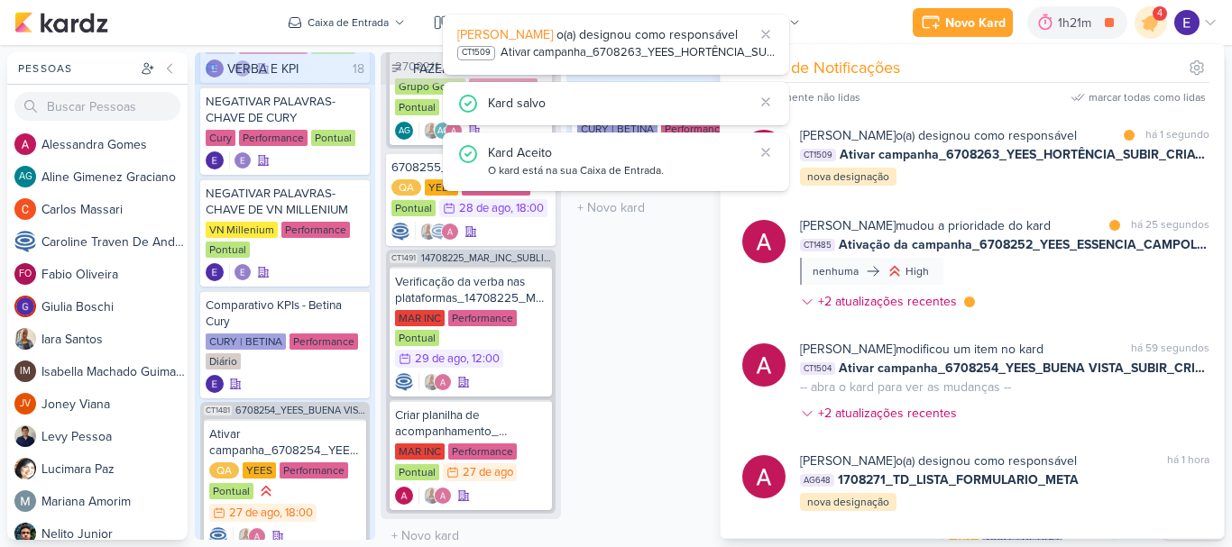
click at [637, 429] on div "FAZENDO 1 Mover Para Esquerda Mover Para Direita [GEOGRAPHIC_DATA] Bater verba …" at bounding box center [656, 296] width 180 height 488
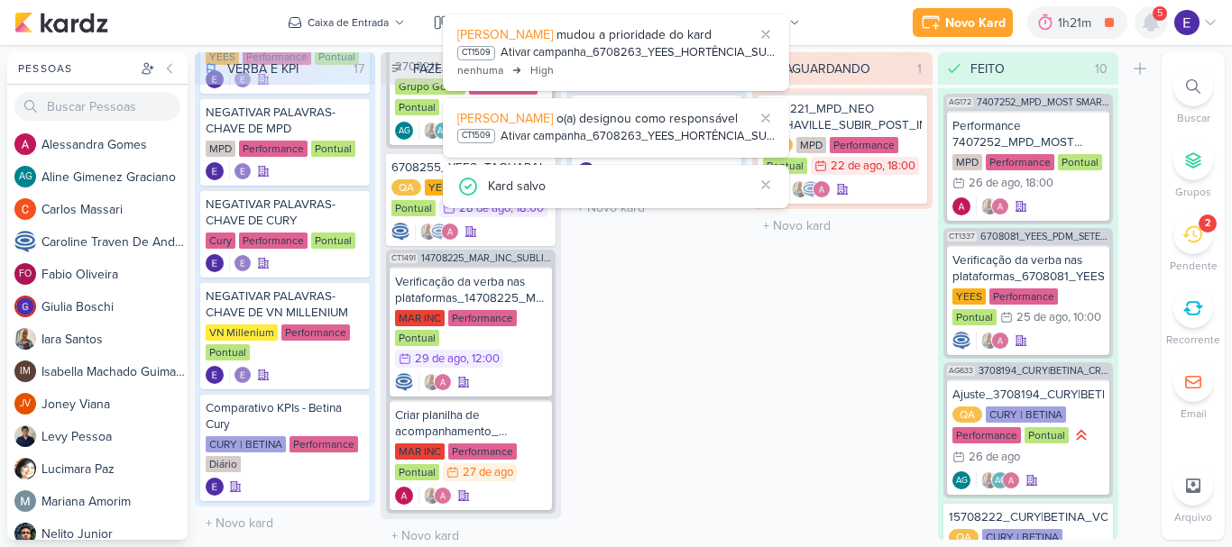
click at [1154, 33] on div at bounding box center [1151, 22] width 32 height 32
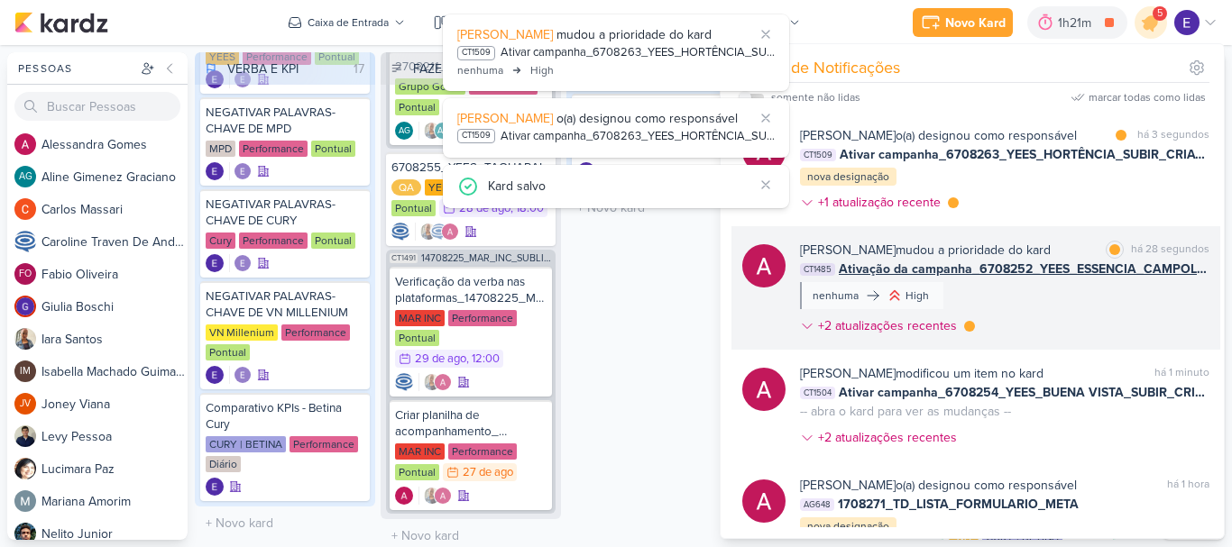
click at [1169, 266] on span "Ativação da campanha_6708252_YEES_ESSENCIA_CAMPOLIM_SUBIR_PEÇAS_CAMPANHA" at bounding box center [1024, 269] width 371 height 19
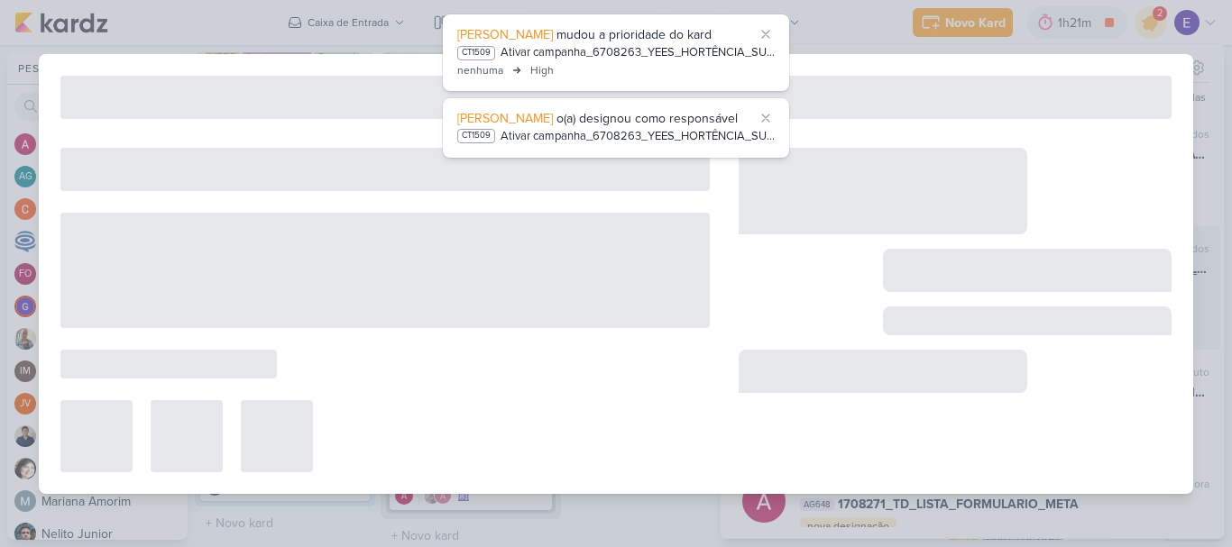
type input "Ativação da campanha_6708252_YEES_ESSENCIA_CAMPOLIM_SUBIR_PEÇAS_CAMPANHA"
type input "[DATE] 23:59"
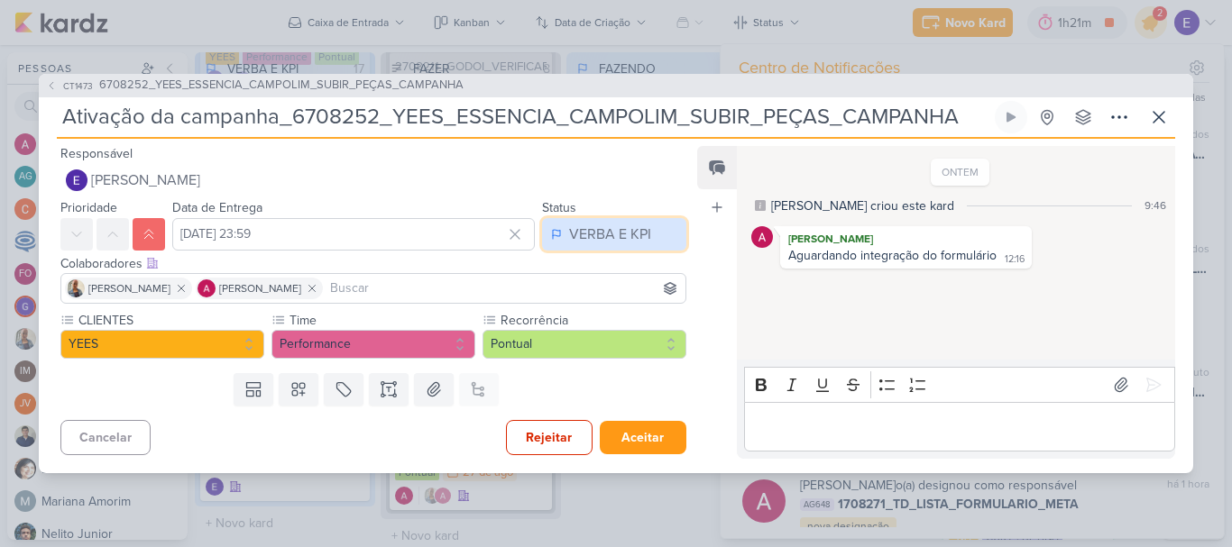
click at [622, 236] on div "VERBA E KPI" at bounding box center [610, 235] width 82 height 22
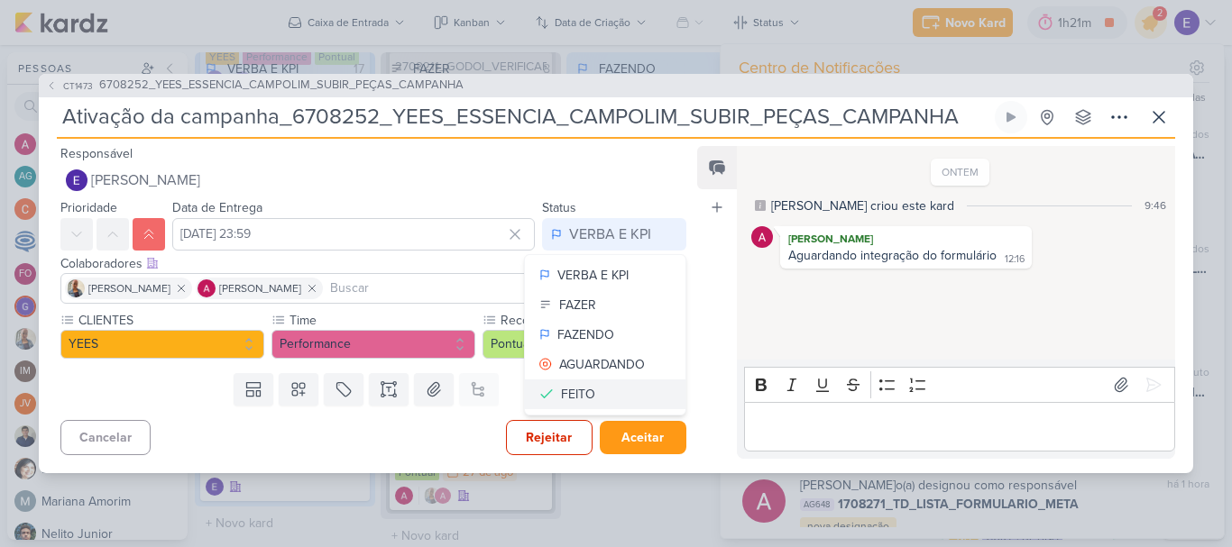
click at [595, 392] on button "FEITO" at bounding box center [605, 395] width 161 height 30
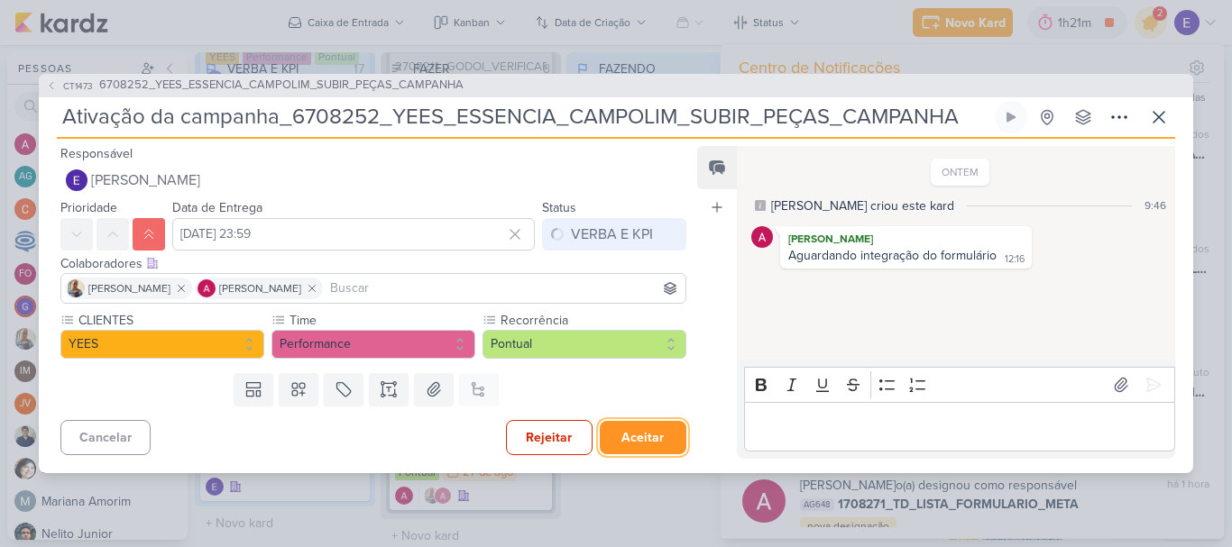
click at [616, 431] on button "Aceitar" at bounding box center [643, 437] width 87 height 33
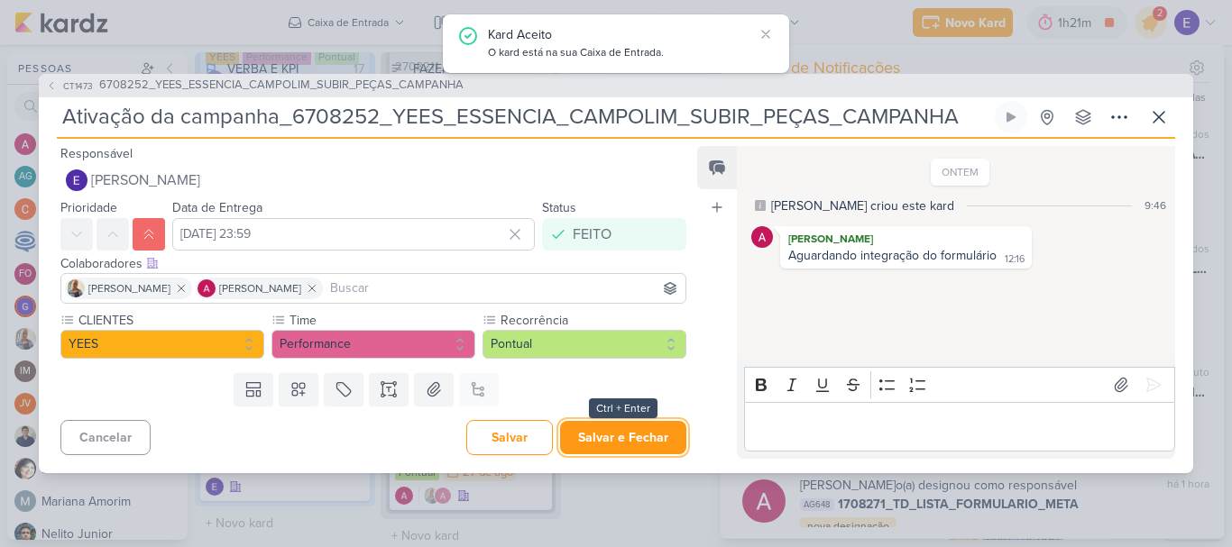
click at [616, 431] on button "Salvar e Fechar" at bounding box center [623, 437] width 126 height 33
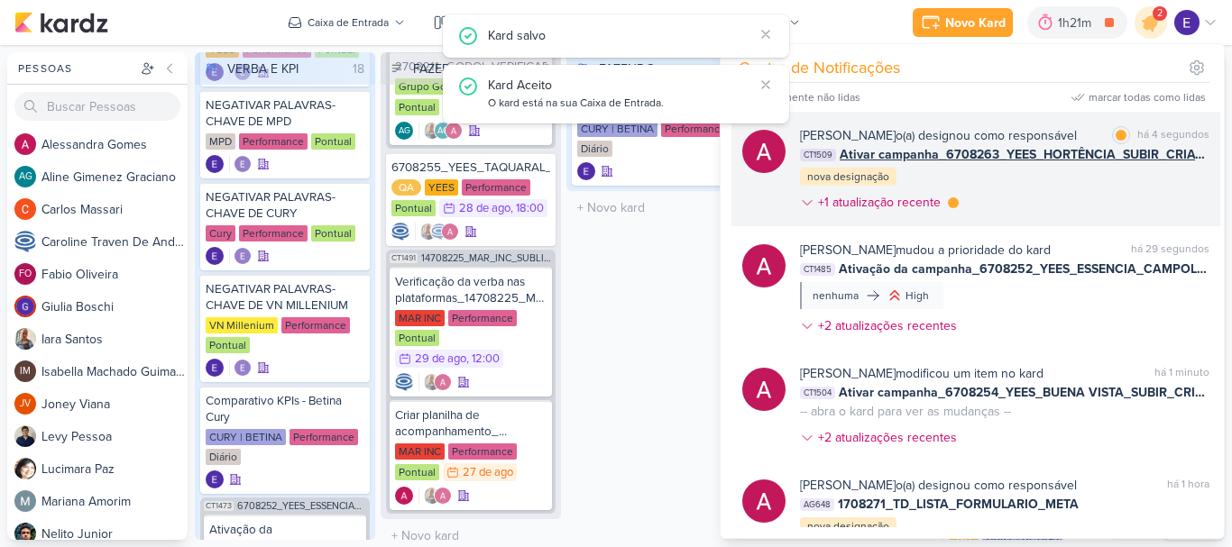
scroll to position [1236, 0]
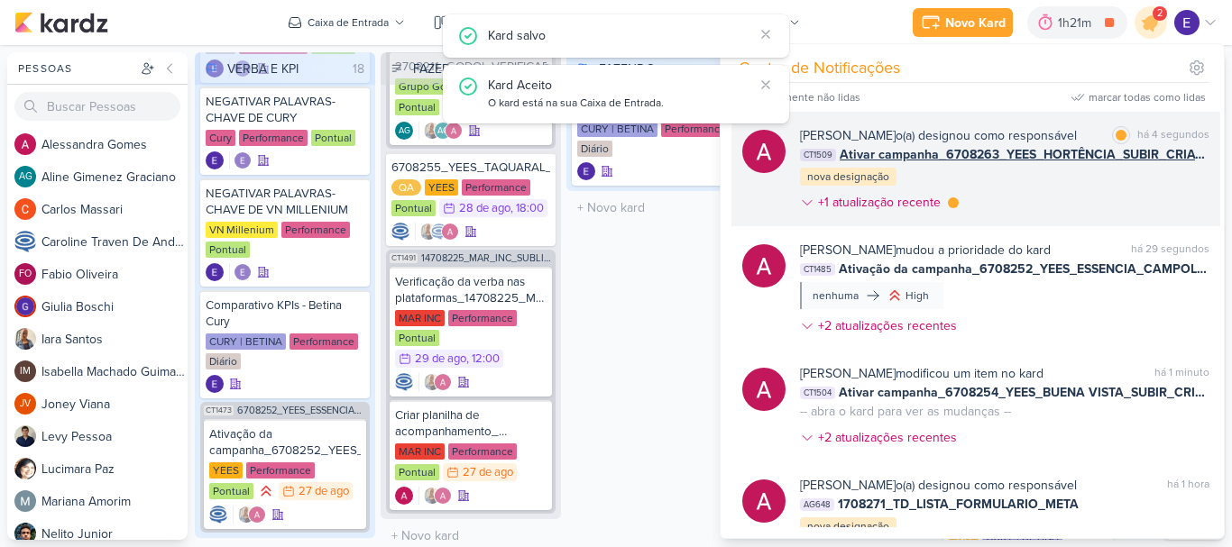
click at [1145, 156] on span "Ativar campanha_6708263_YEES_HORTÊNCIA_SUBIR_CRIATIVO_LEAD_ADS_MUDE-SE_JÁ" at bounding box center [1025, 154] width 370 height 19
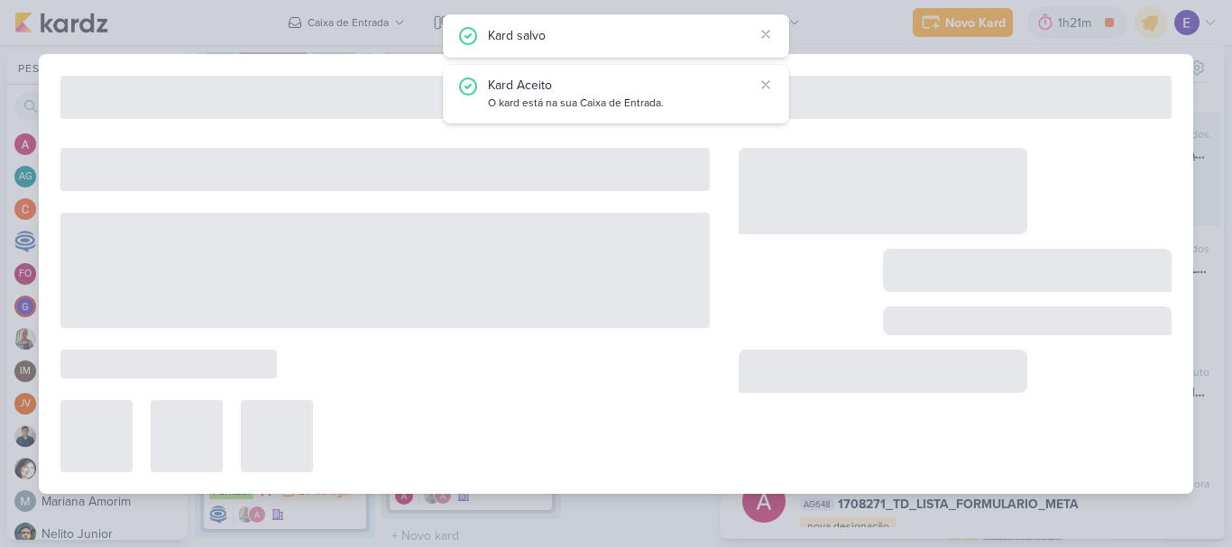
scroll to position [1140, 0]
type input "Ativar campanha_6708263_YEES_HORTÊNCIA_SUBIR_CRIATIVO_LEAD_ADS_MUDE-SE_JÁ"
type input "[DATE] 18:00"
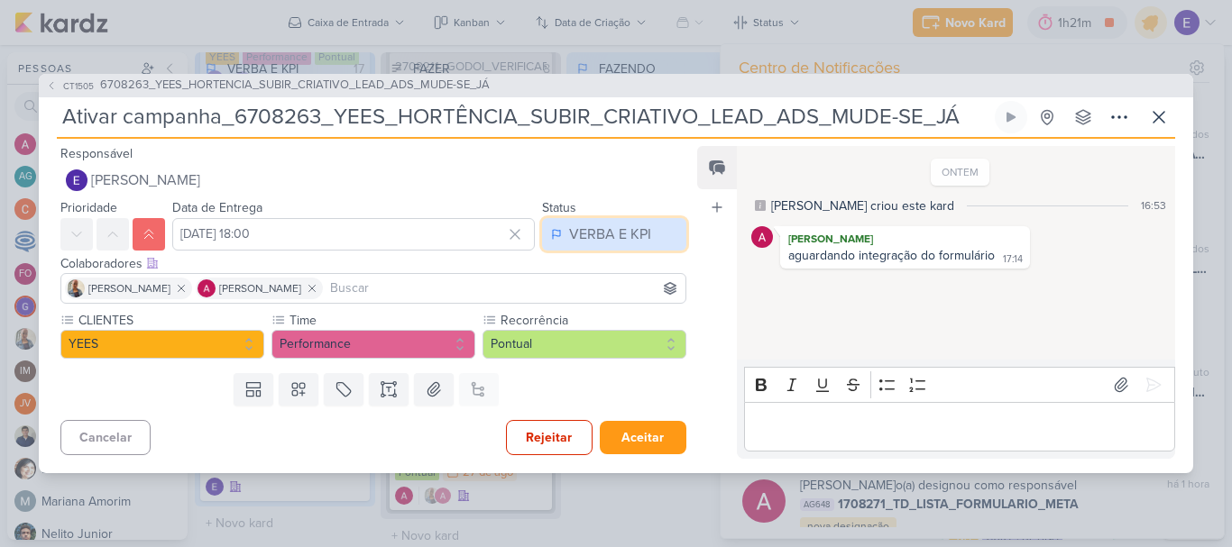
click at [629, 241] on div "VERBA E KPI" at bounding box center [610, 235] width 82 height 22
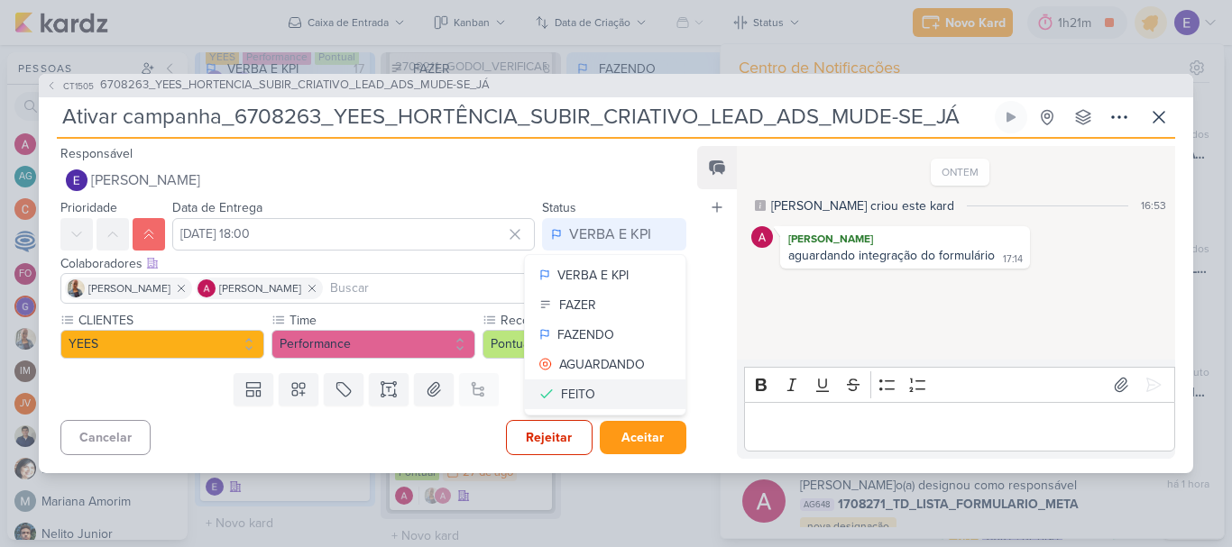
click at [580, 394] on div "FEITO" at bounding box center [578, 394] width 34 height 19
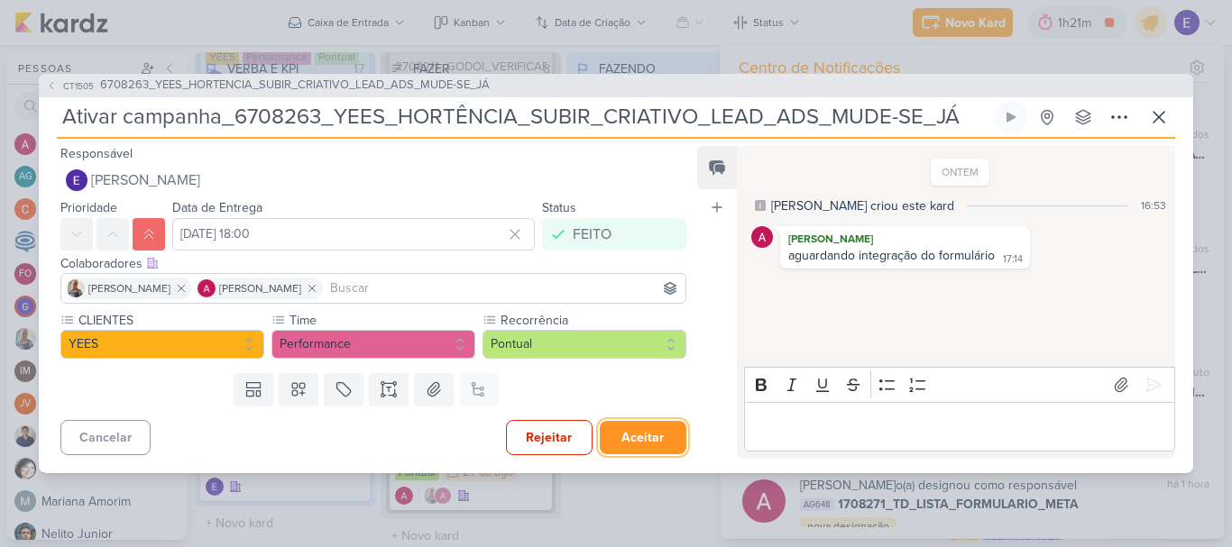
click at [627, 438] on button "Aceitar" at bounding box center [643, 437] width 87 height 33
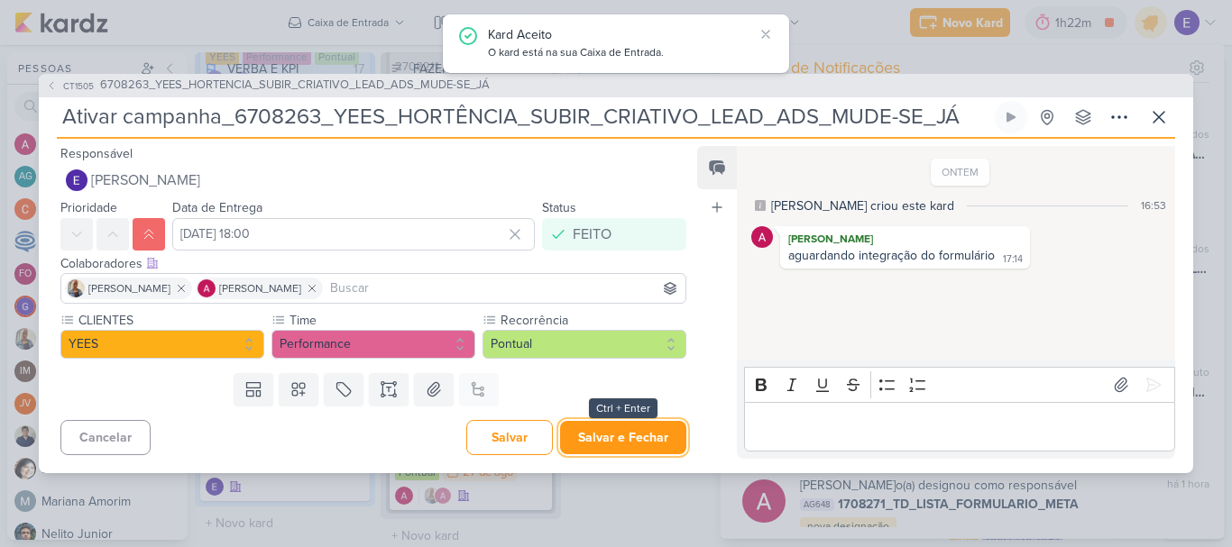
click at [627, 438] on button "Salvar e Fechar" at bounding box center [623, 437] width 126 height 33
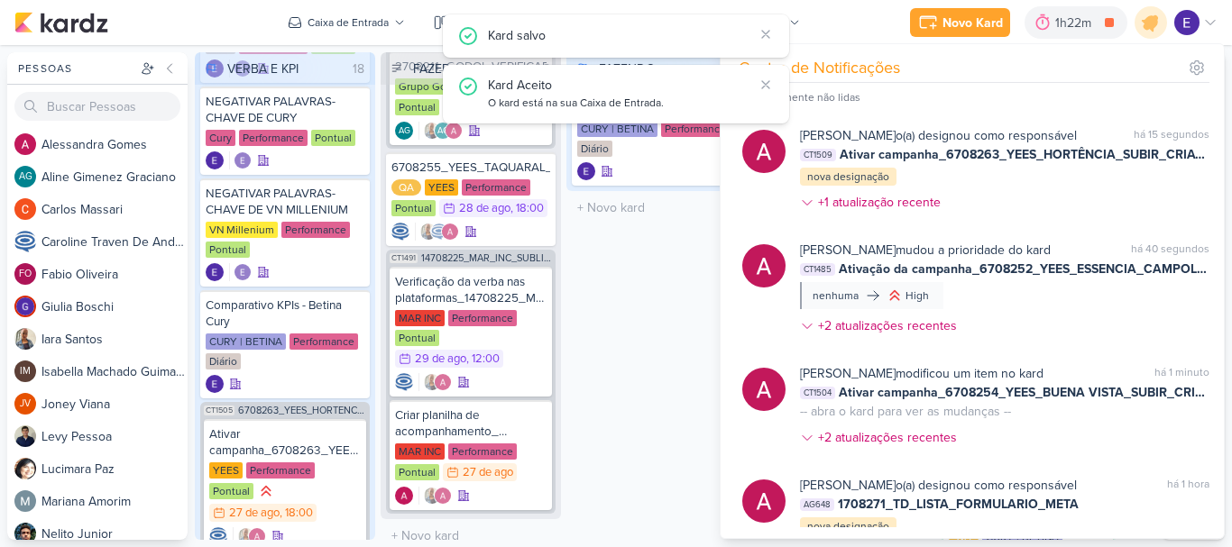
click at [642, 398] on div "FAZENDO 1 Mover Para Esquerda Mover Para Direita [GEOGRAPHIC_DATA] Bater verba …" at bounding box center [656, 296] width 180 height 488
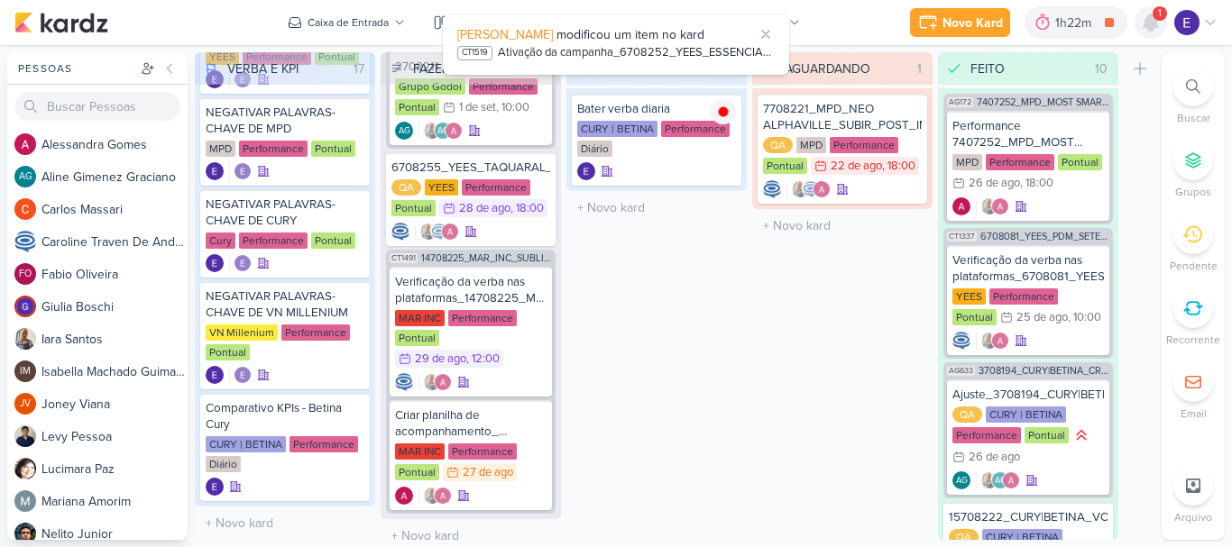
click at [1150, 20] on icon at bounding box center [1151, 22] width 14 height 16
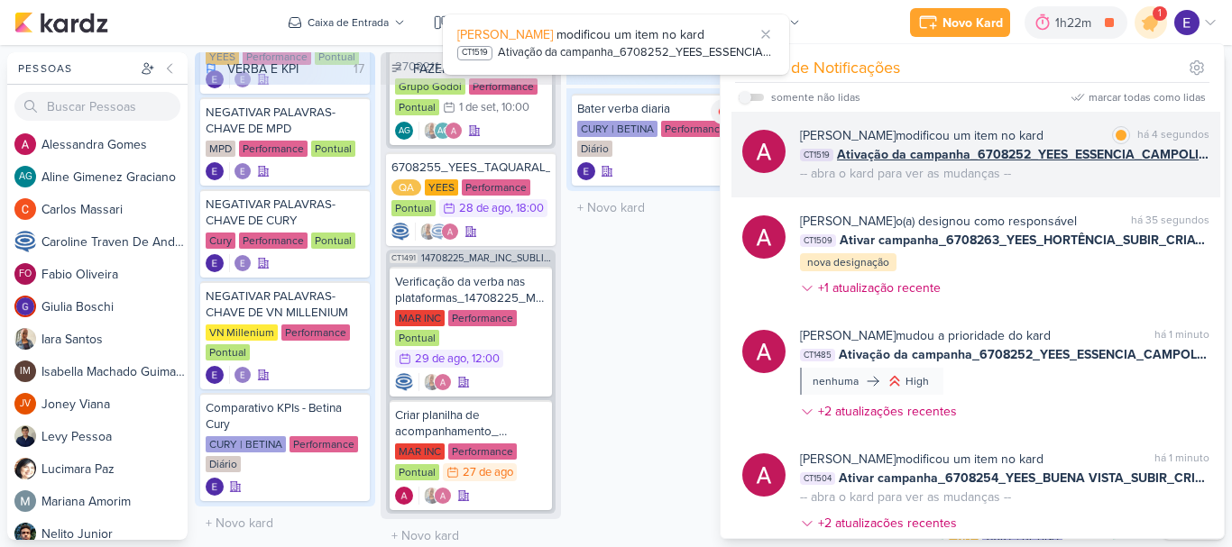
click at [1147, 157] on span "Ativação da campanha_6708252_YEES_ESSENCIA_CAMPOLIM_SUBIR_PEÇAS_CAMPANHA" at bounding box center [1023, 154] width 372 height 19
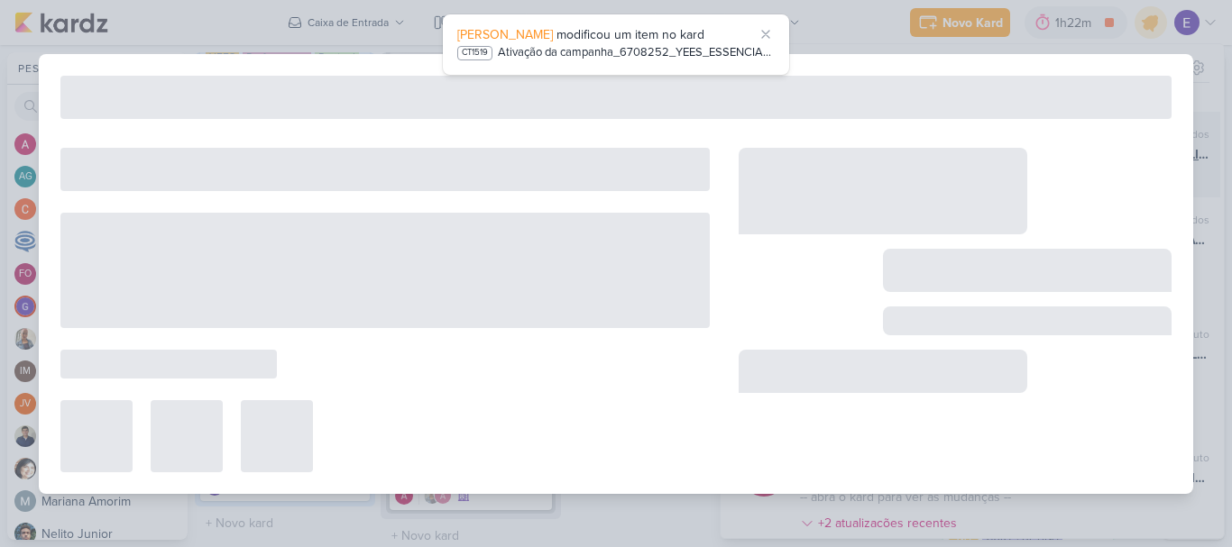
type input "Ativação da campanha_6708252_YEES_ESSENCIA_CAMPOLIM_SUBIR_PEÇAS_CAMPANHA"
type input "[DATE] 23:59"
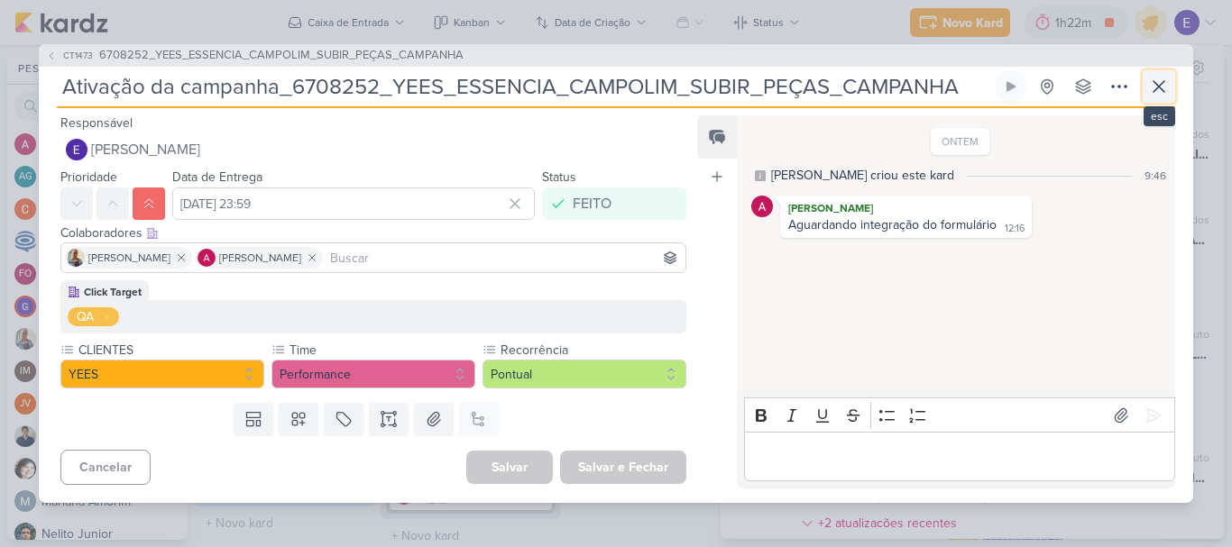
click at [1168, 86] on icon at bounding box center [1159, 87] width 22 height 22
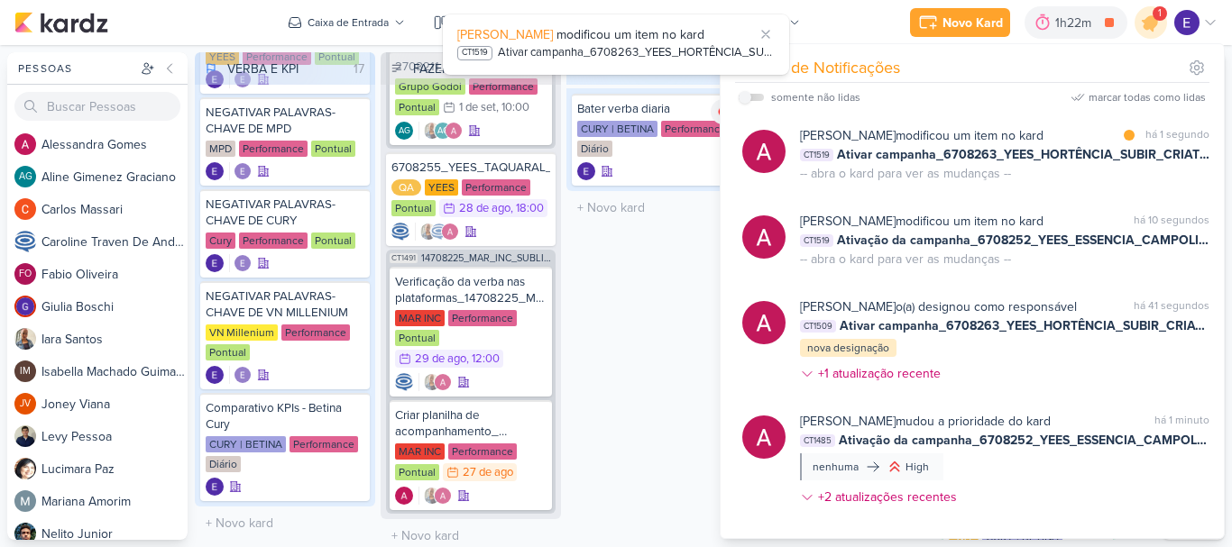
click at [671, 322] on div "FAZENDO 1 Mover Para Esquerda Mover Para Direita [GEOGRAPHIC_DATA] Bater verba …" at bounding box center [656, 296] width 180 height 488
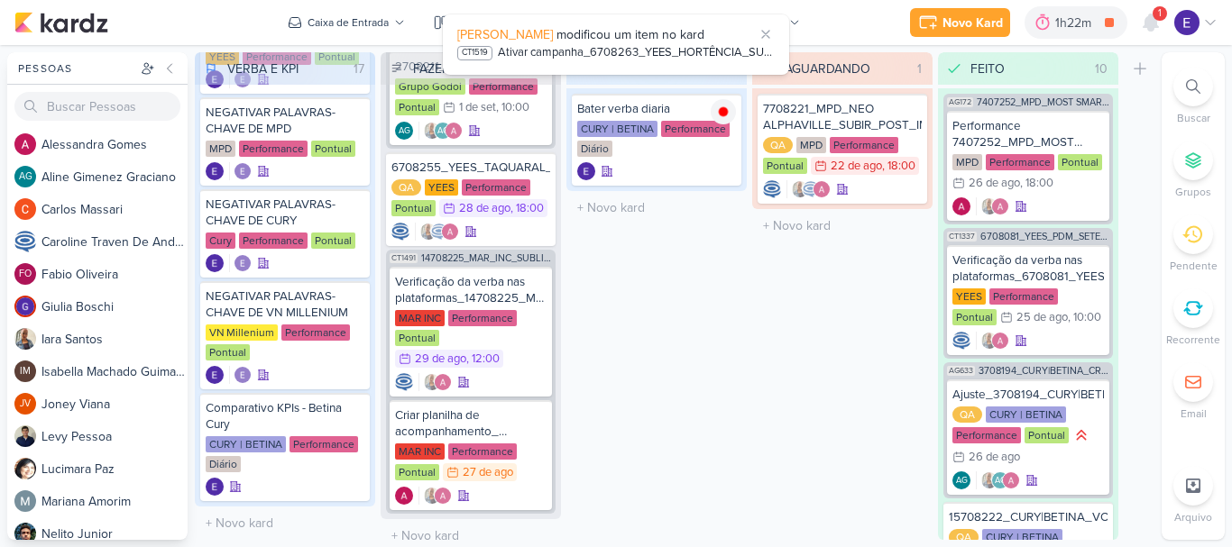
click at [1162, 14] on div "1" at bounding box center [1160, 13] width 14 height 14
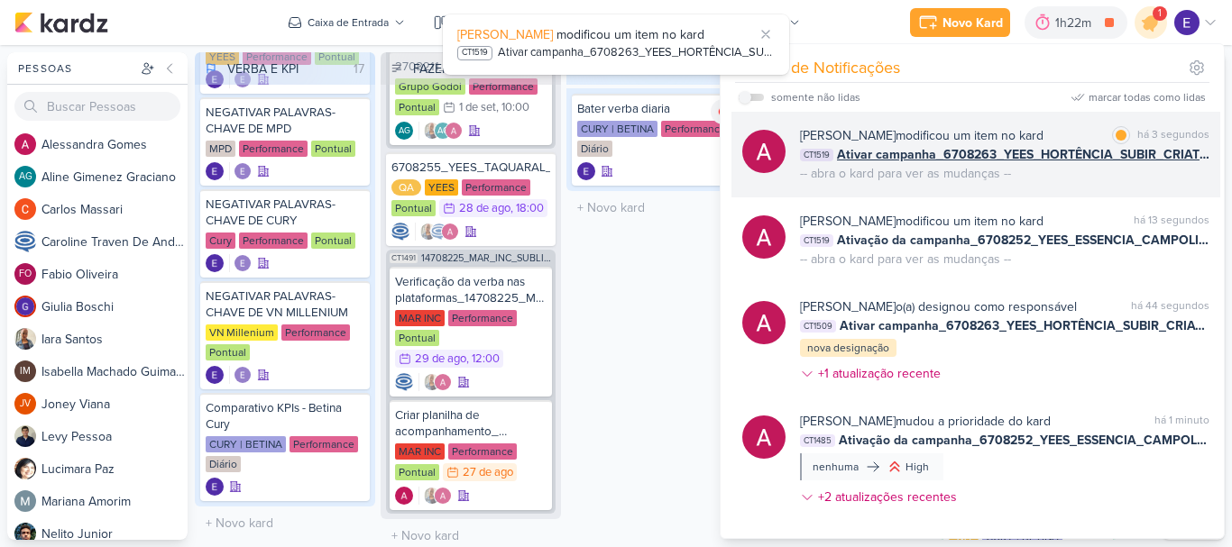
click at [1163, 182] on div "[PERSON_NAME] modificou um item no kard marcar como lida há 3 segundos CT1519 A…" at bounding box center [1004, 154] width 409 height 57
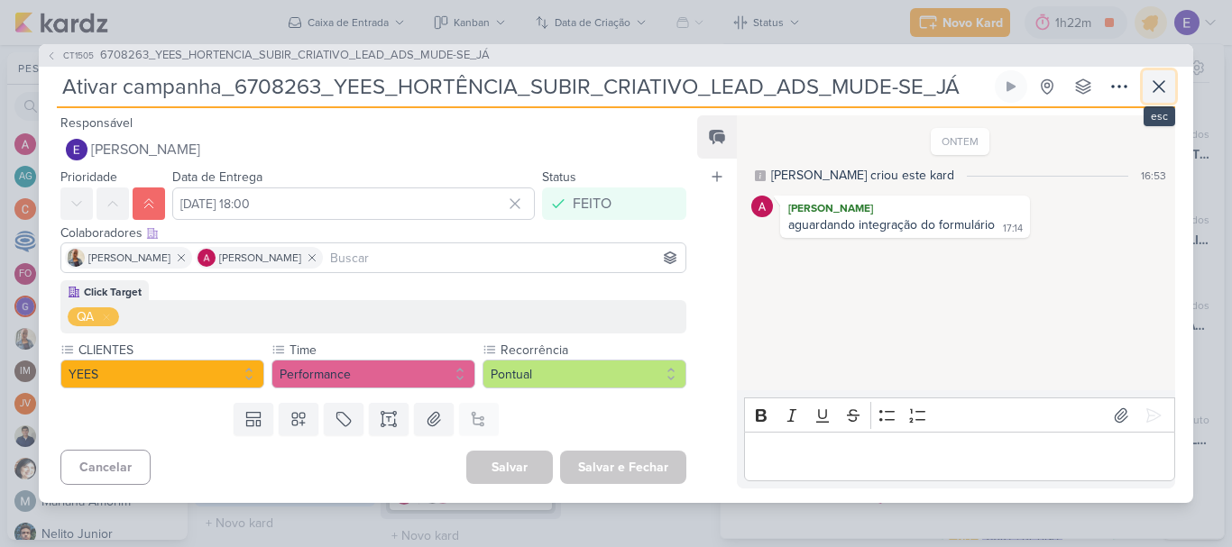
click at [1157, 88] on icon at bounding box center [1158, 86] width 11 height 11
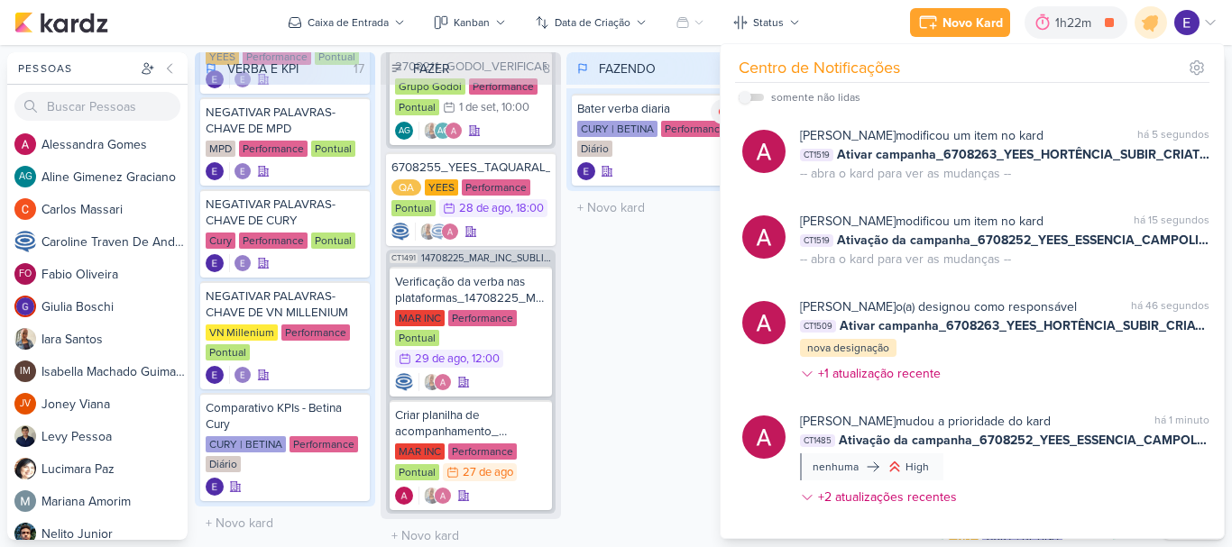
click at [690, 310] on div "FAZENDO 1 Mover Para Esquerda Mover Para Direita [GEOGRAPHIC_DATA] Bater verba …" at bounding box center [656, 296] width 180 height 488
